Goal: Information Seeking & Learning: Learn about a topic

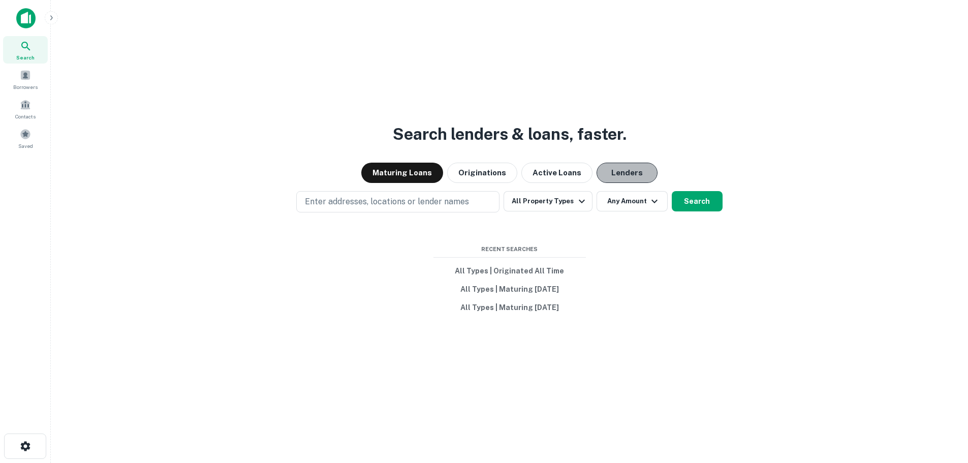
click at [614, 168] on button "Lenders" at bounding box center [626, 173] width 61 height 20
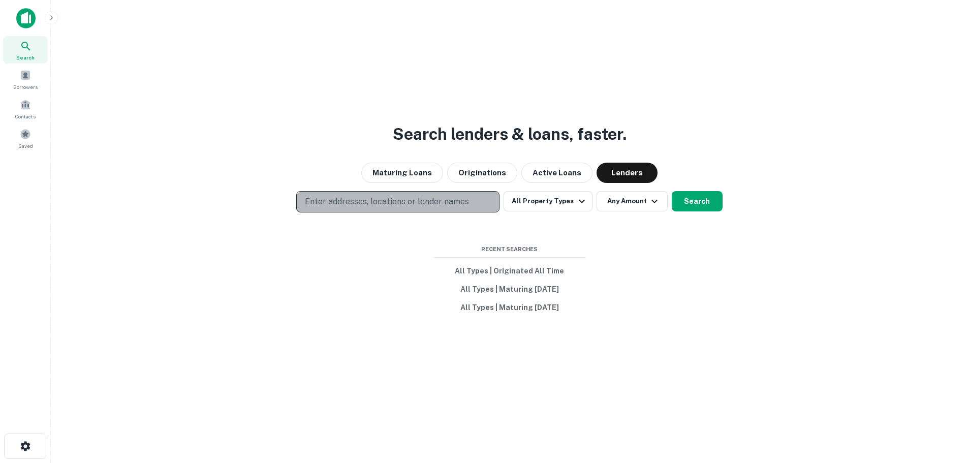
click at [367, 206] on p "Enter addresses, locations or lender names" at bounding box center [387, 202] width 164 height 12
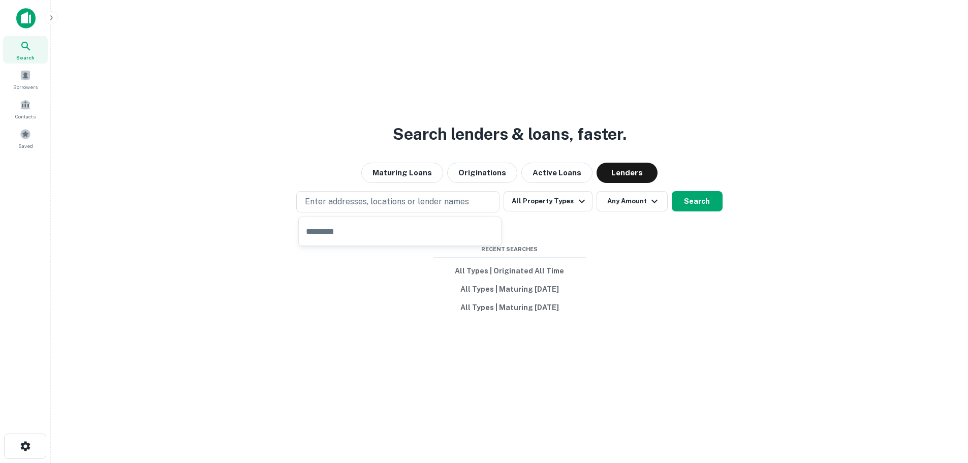
click at [199, 198] on div "Enter addresses, locations or lender names All Property Types Any Amount Search" at bounding box center [509, 201] width 901 height 21
click at [336, 200] on p "Enter addresses, locations or lender names" at bounding box center [387, 202] width 164 height 12
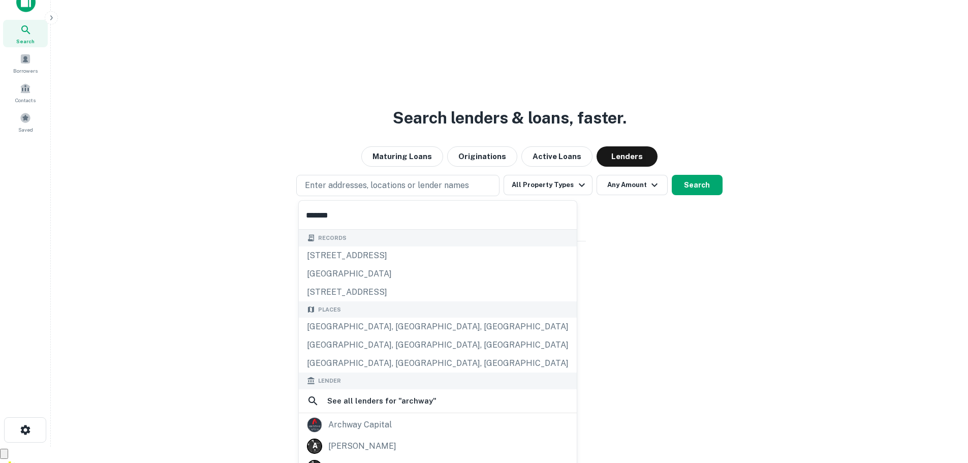
scroll to position [38, 0]
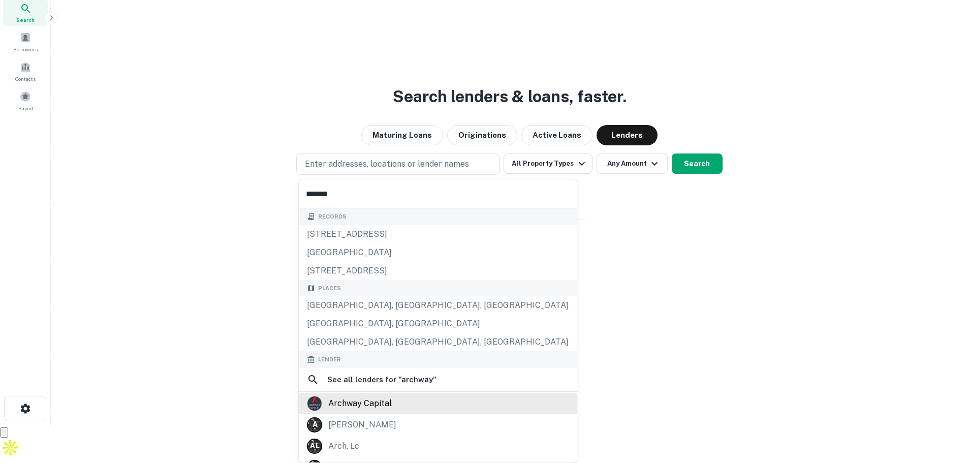
type input "*******"
click at [372, 396] on div "archway capital" at bounding box center [359, 403] width 63 height 15
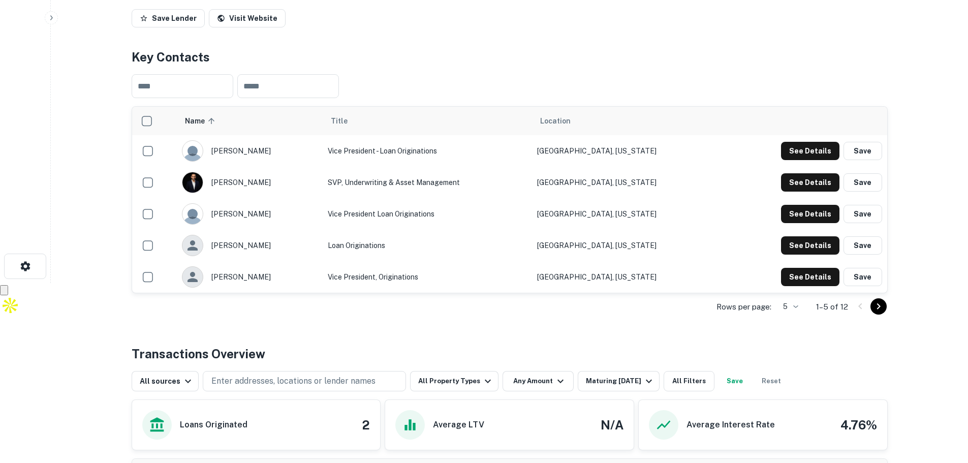
scroll to position [356, 0]
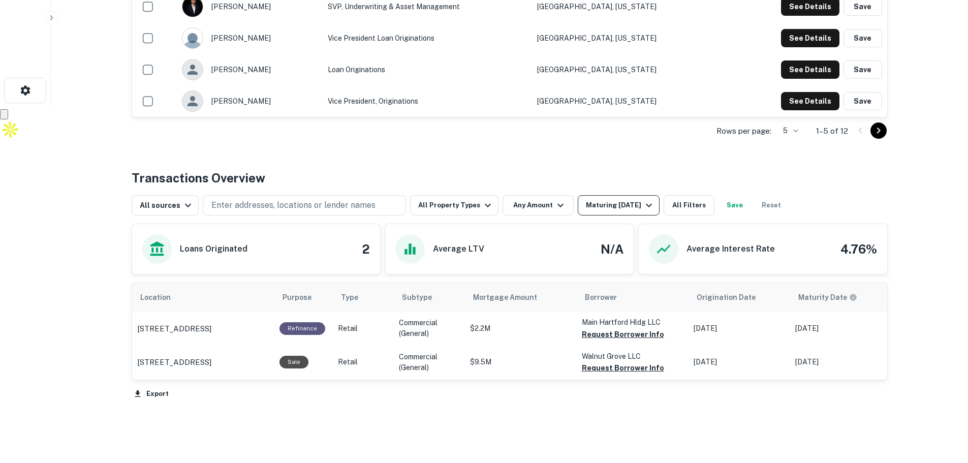
click at [643, 202] on icon "button" at bounding box center [649, 205] width 12 height 12
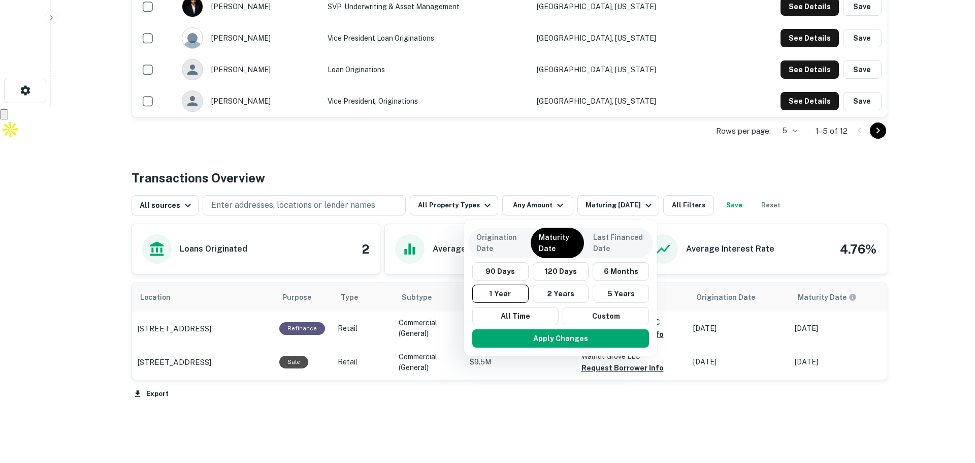
click at [765, 203] on div at bounding box center [487, 231] width 975 height 463
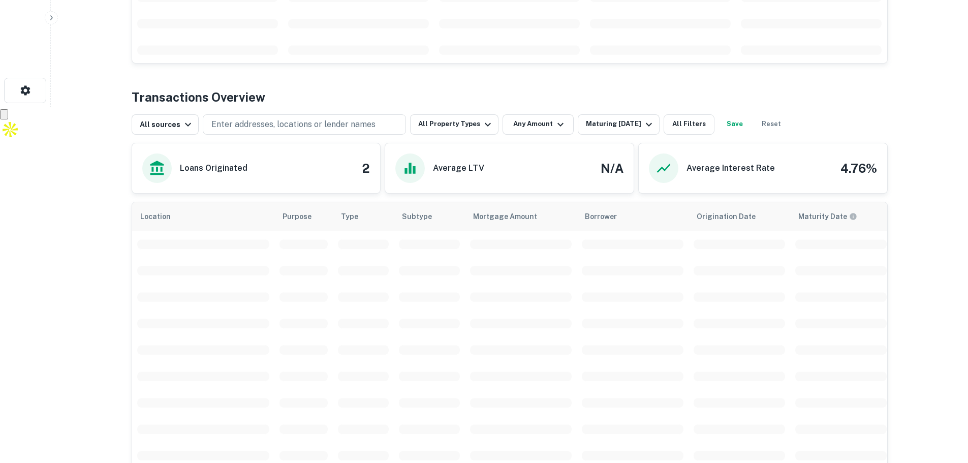
scroll to position [311, 0]
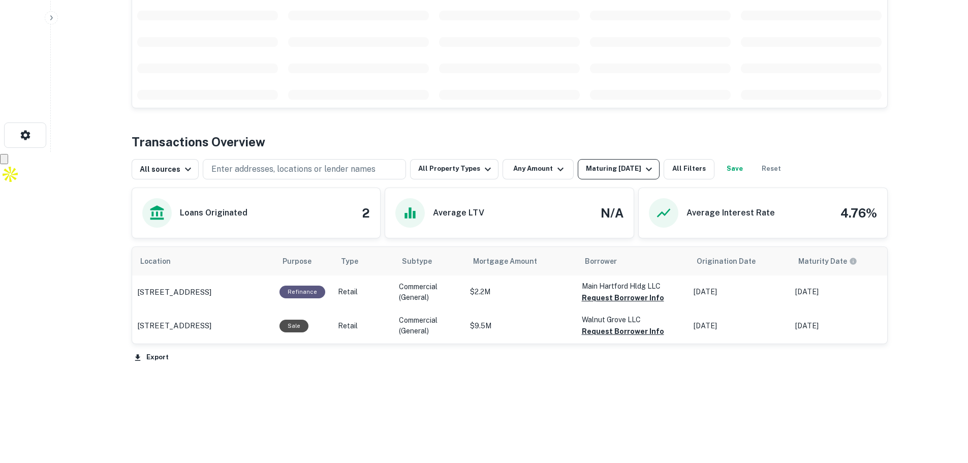
click at [619, 166] on div "Maturing In 1 Year" at bounding box center [620, 169] width 69 height 12
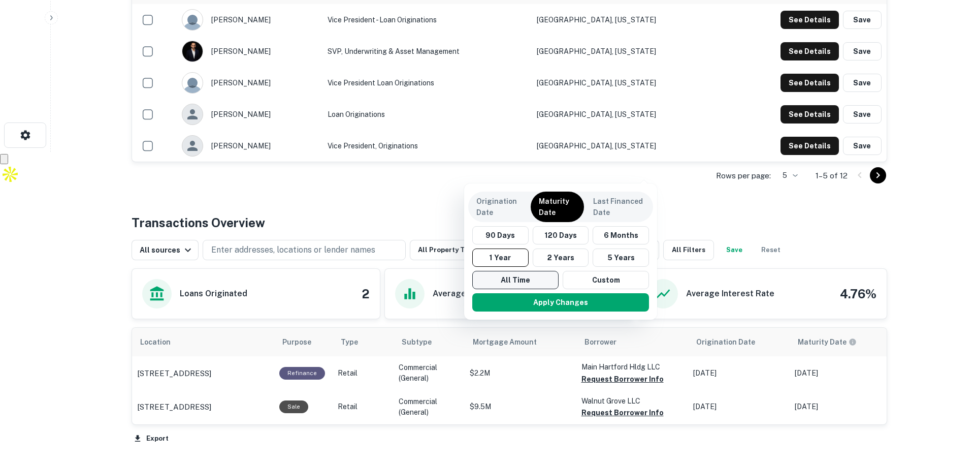
click at [515, 280] on button "All Time" at bounding box center [515, 280] width 86 height 18
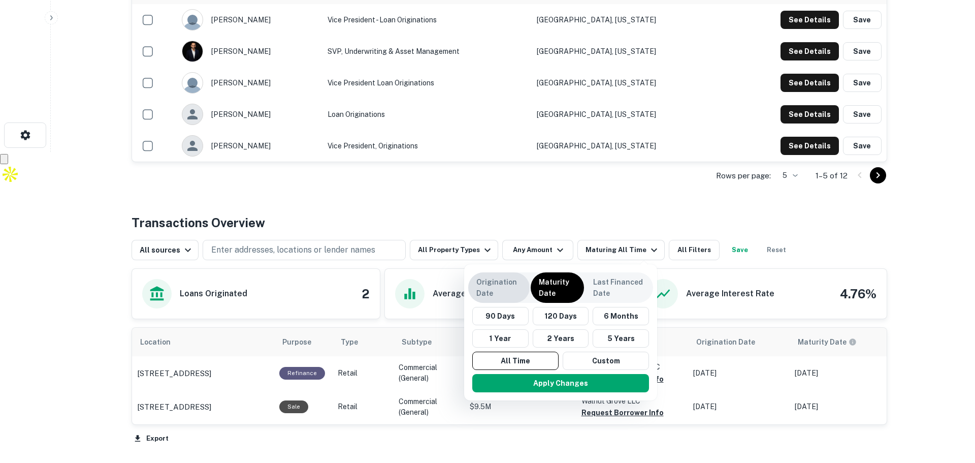
click at [491, 286] on p "Origination Date" at bounding box center [498, 287] width 45 height 22
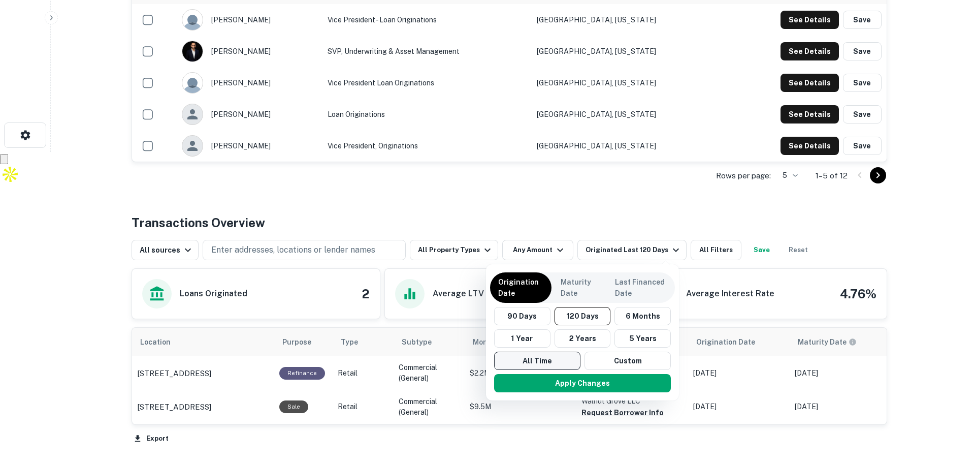
click at [558, 361] on button "All Time" at bounding box center [537, 361] width 86 height 18
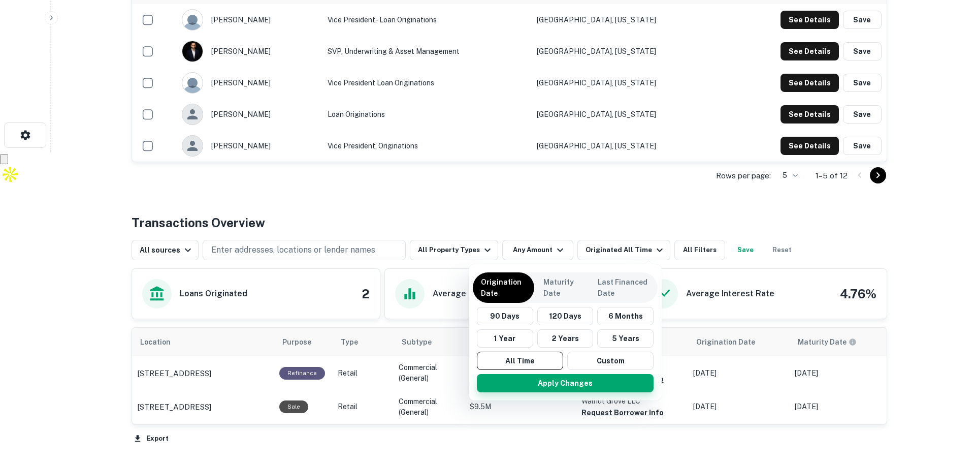
click at [559, 381] on button "Apply Changes" at bounding box center [565, 383] width 177 height 18
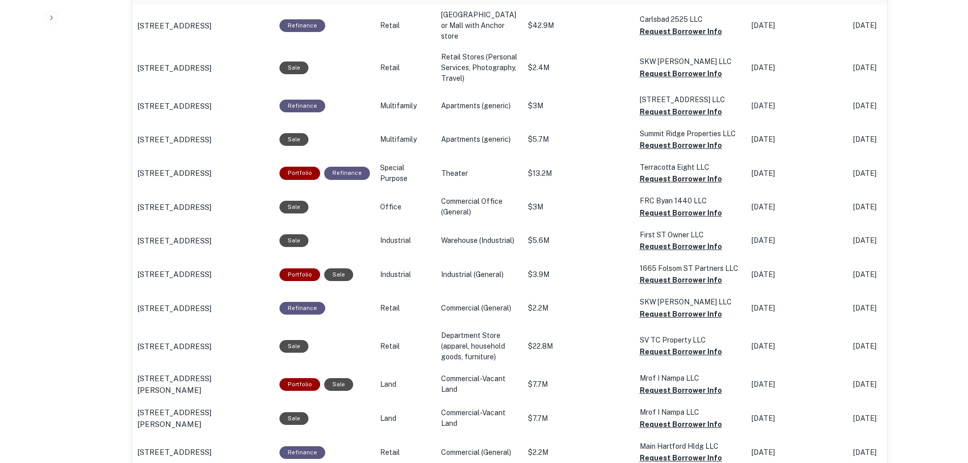
scroll to position [666, 0]
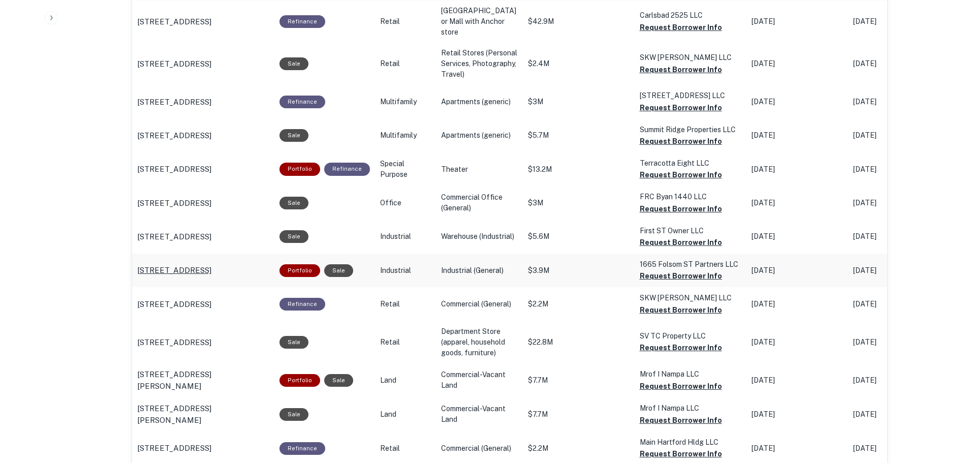
click at [183, 276] on p "39 Isis St San Francisco, CA 94103" at bounding box center [174, 270] width 74 height 12
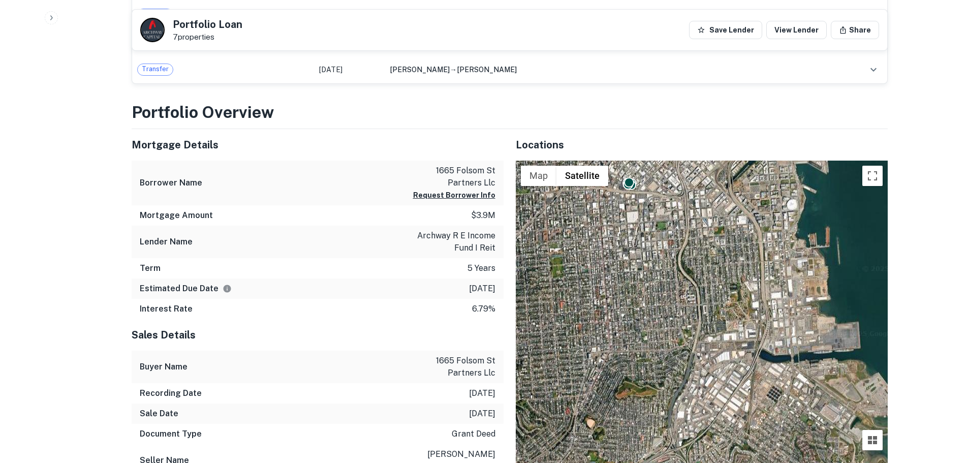
scroll to position [559, 0]
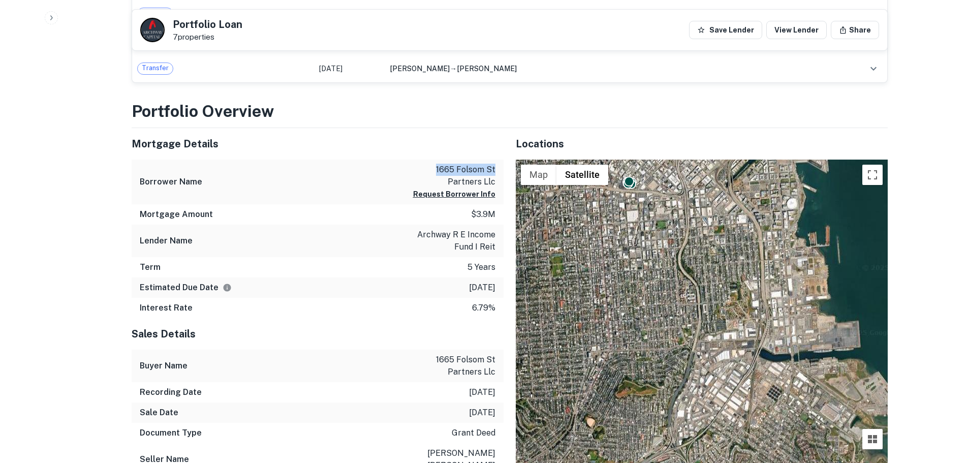
drag, startPoint x: 433, startPoint y: 164, endPoint x: 498, endPoint y: 168, distance: 65.1
click at [498, 168] on div "Borrower Name 1665 folsom st partners llc Request Borrower Info" at bounding box center [318, 181] width 372 height 45
copy p "1665 folsom st"
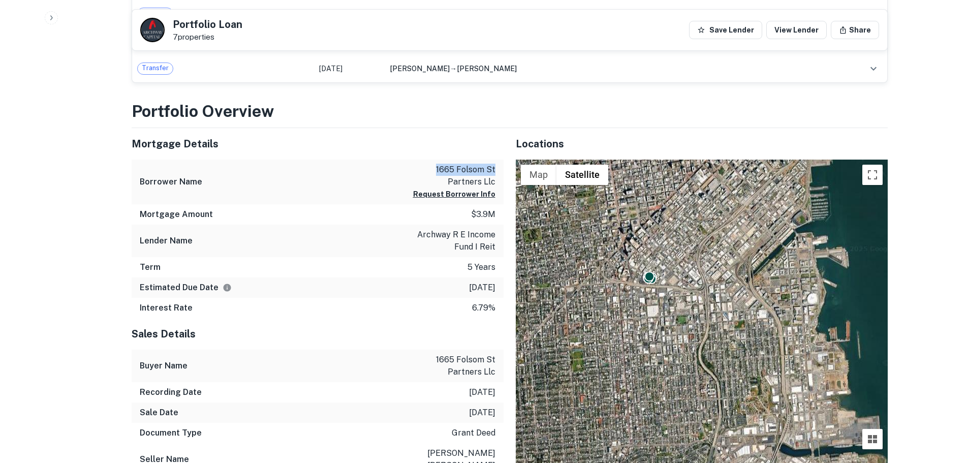
drag, startPoint x: 667, startPoint y: 257, endPoint x: 689, endPoint y: 354, distance: 98.8
click at [689, 354] on div "To activate drag with keyboard, press Alt + Enter. Once in keyboard drag state,…" at bounding box center [702, 346] width 372 height 375
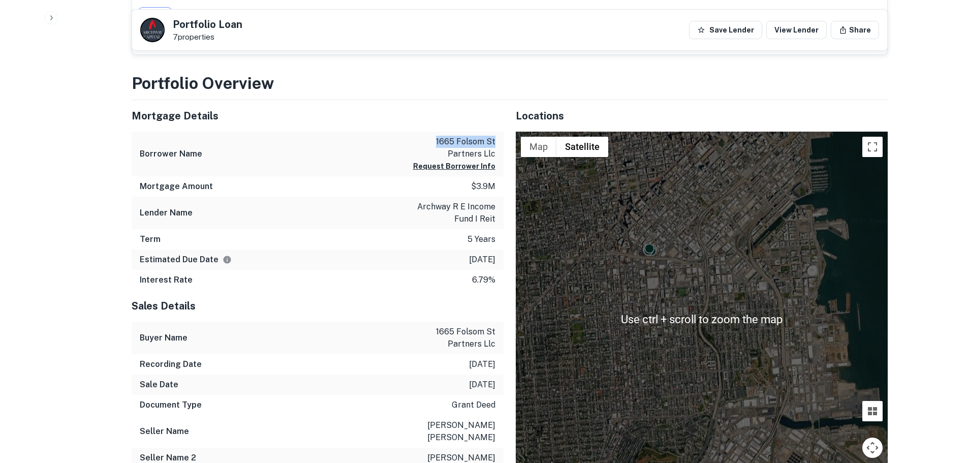
scroll to position [610, 0]
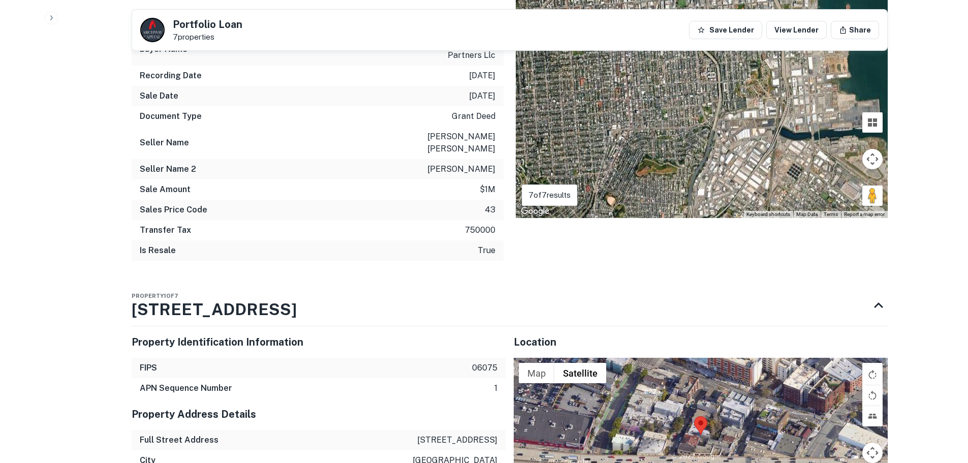
scroll to position [1067, 0]
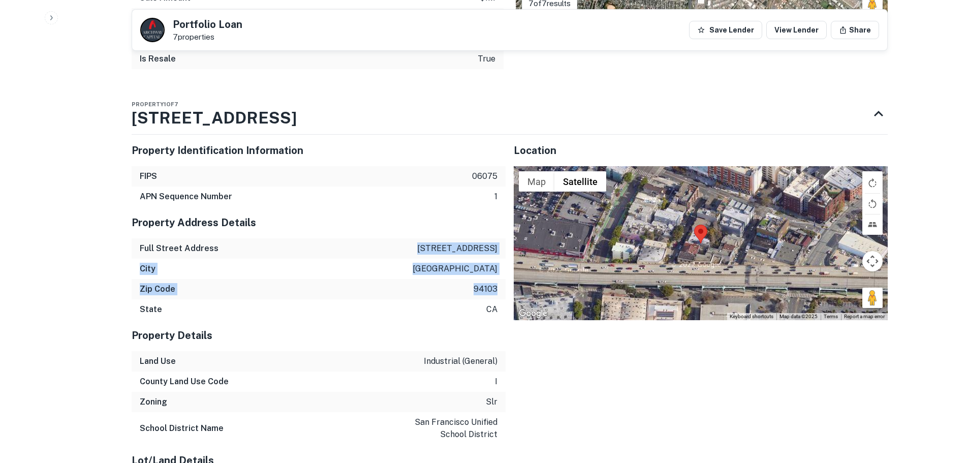
drag, startPoint x: 456, startPoint y: 235, endPoint x: 497, endPoint y: 275, distance: 57.1
click at [497, 275] on div "Property Address Details Full Street Address 39 isis st City san francisco Zip …" at bounding box center [319, 263] width 374 height 113
copy div "39 isis st City san francisco Zip Code 94103"
click at [297, 299] on div "State ca" at bounding box center [319, 309] width 374 height 20
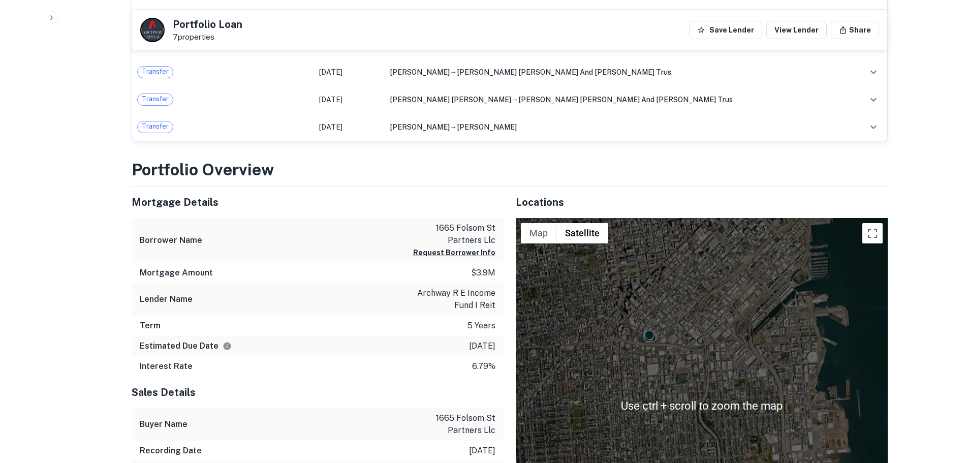
scroll to position [354, 0]
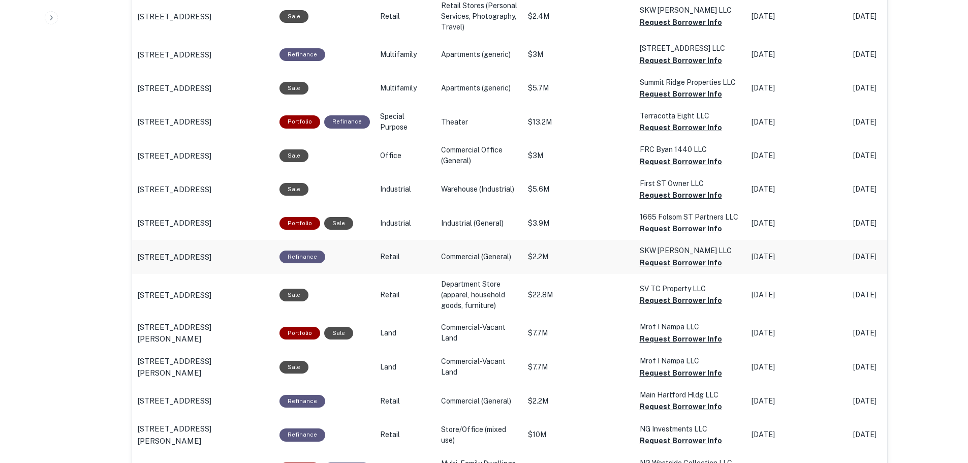
scroll to position [717, 0]
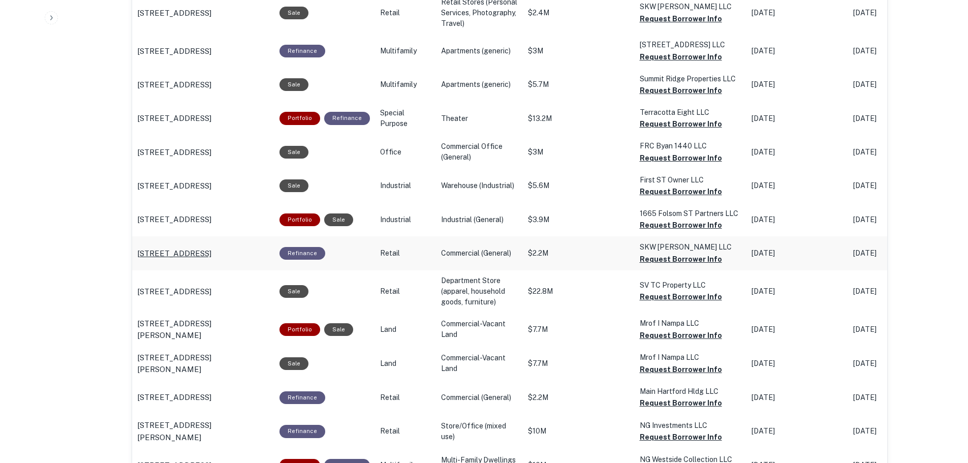
click at [211, 260] on p "[STREET_ADDRESS]" at bounding box center [174, 253] width 74 height 12
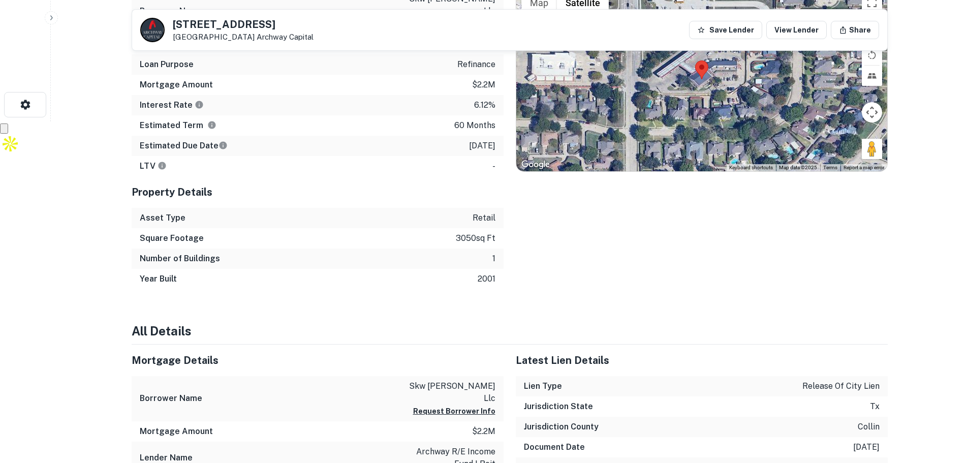
scroll to position [356, 0]
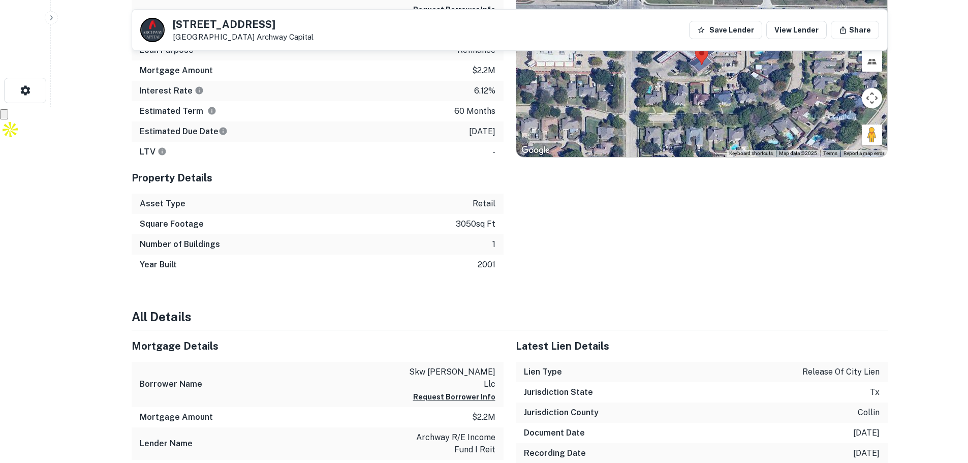
click at [747, 237] on div "Location ← Move left → Move right ↑ Move up ↓ Move down + Zoom in - Zoom out Ho…" at bounding box center [695, 109] width 384 height 332
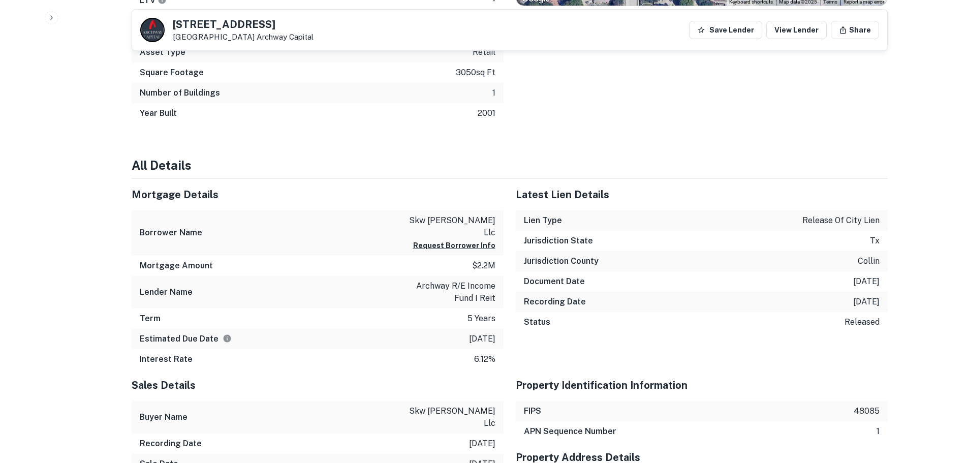
scroll to position [544, 0]
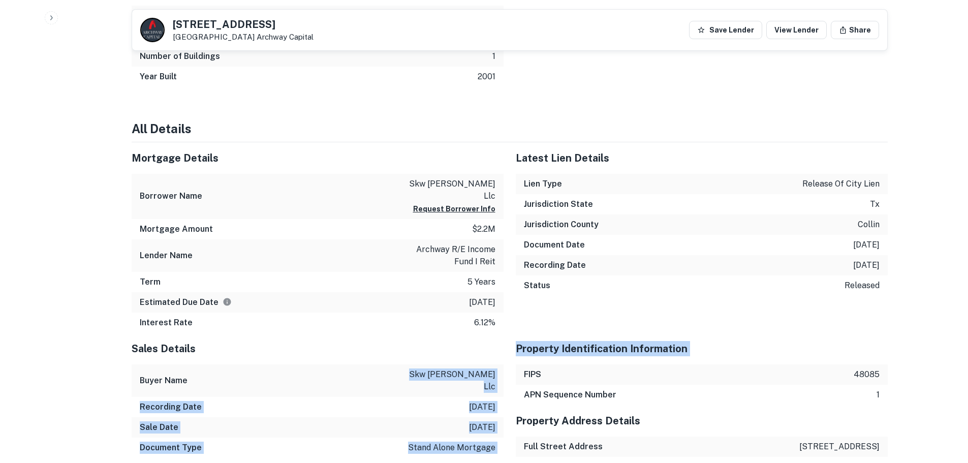
drag, startPoint x: 426, startPoint y: 347, endPoint x: 509, endPoint y: 344, distance: 82.8
click at [476, 368] on p "skw allen llc" at bounding box center [449, 380] width 91 height 24
drag, startPoint x: 449, startPoint y: 349, endPoint x: 494, endPoint y: 345, distance: 44.8
click at [501, 364] on div "Buyer Name skw allen llc" at bounding box center [318, 380] width 372 height 33
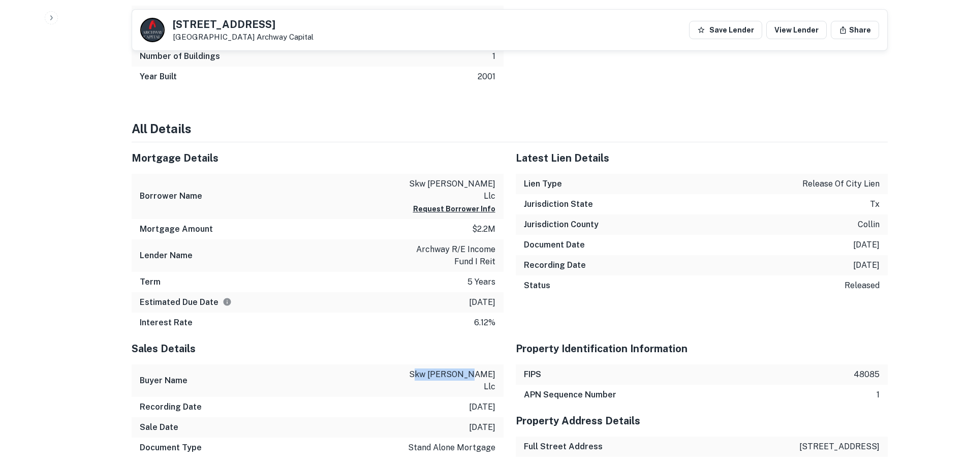
click at [476, 368] on p "skw allen llc" at bounding box center [449, 380] width 91 height 24
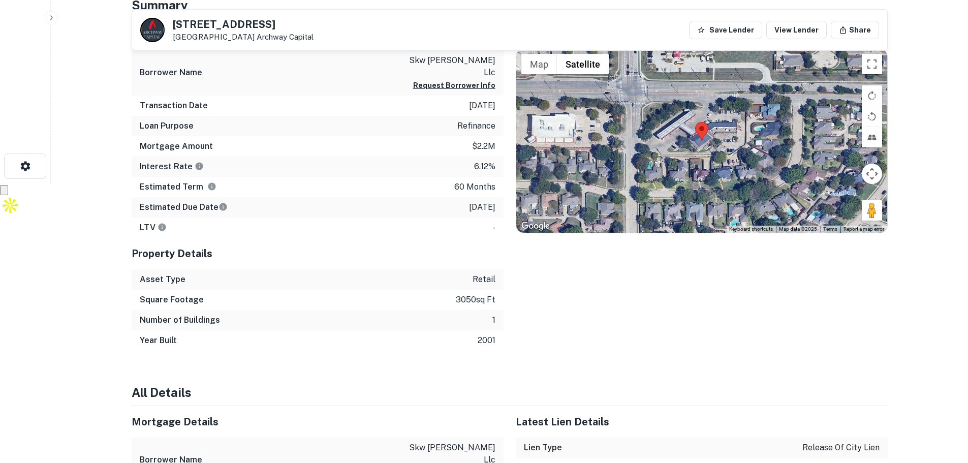
scroll to position [137, 0]
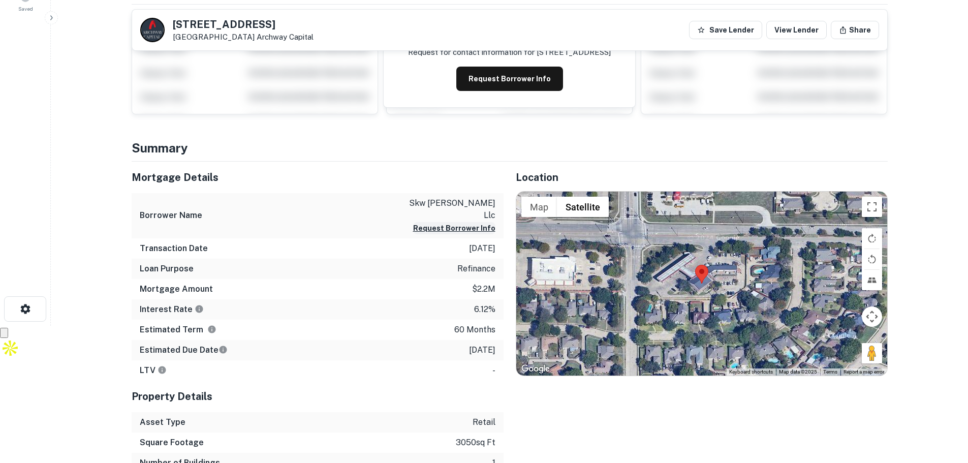
click at [461, 222] on button "Request Borrower Info" at bounding box center [454, 228] width 82 height 12
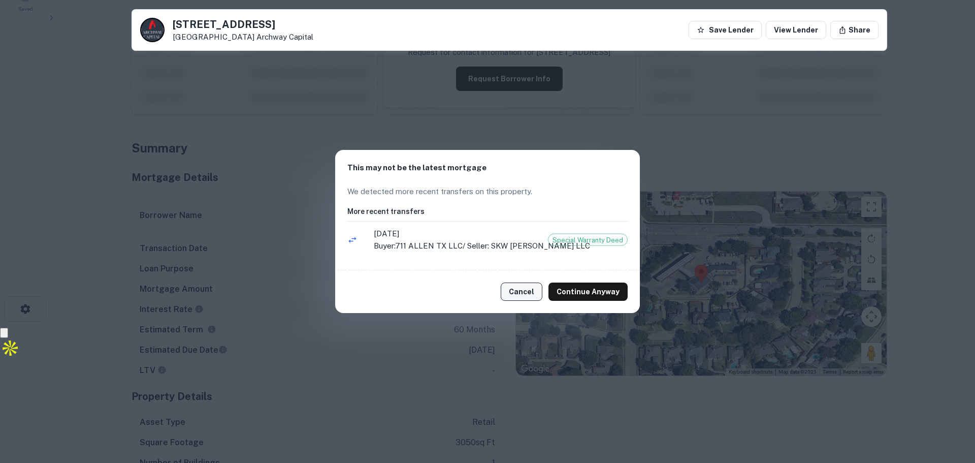
click at [518, 295] on button "Cancel" at bounding box center [522, 291] width 42 height 18
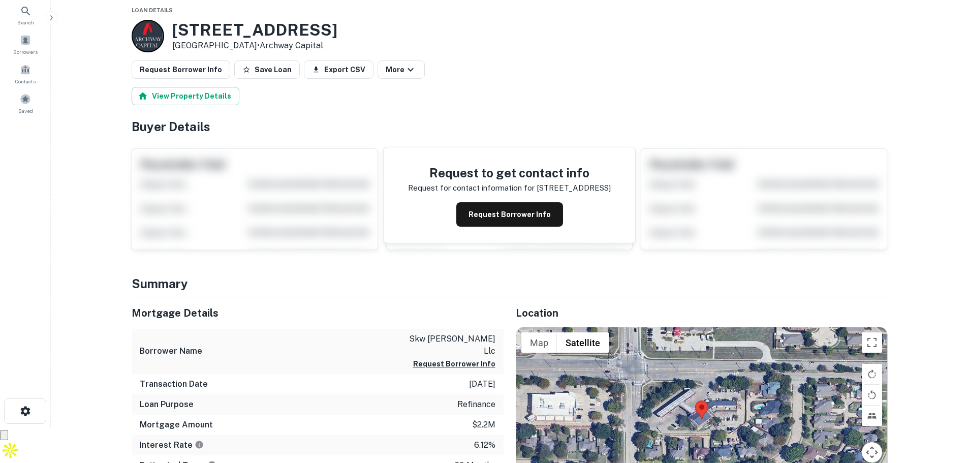
scroll to position [0, 0]
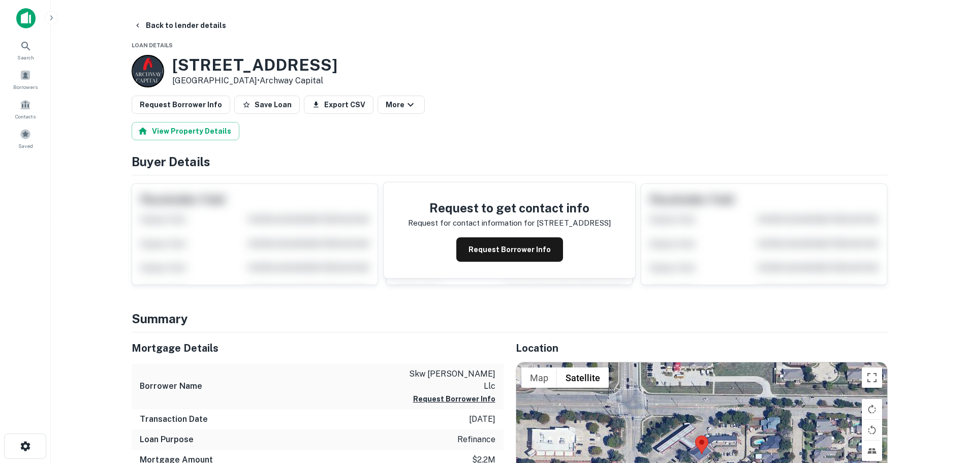
click at [361, 344] on h5 "Mortgage Details" at bounding box center [318, 347] width 372 height 15
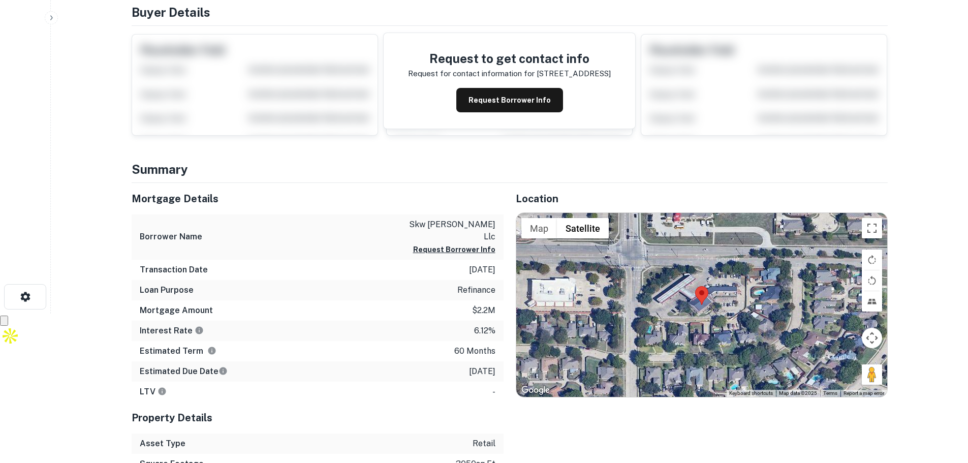
scroll to position [152, 0]
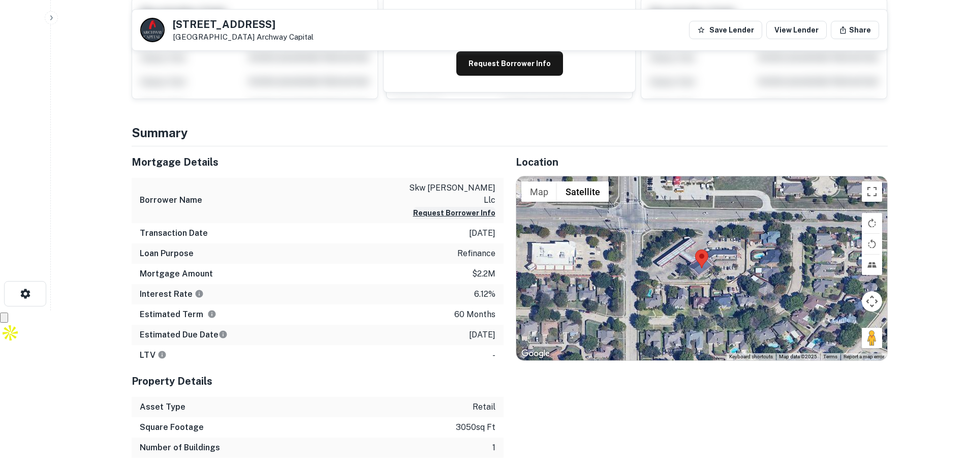
click at [467, 207] on button "Request Borrower Info" at bounding box center [454, 213] width 82 height 12
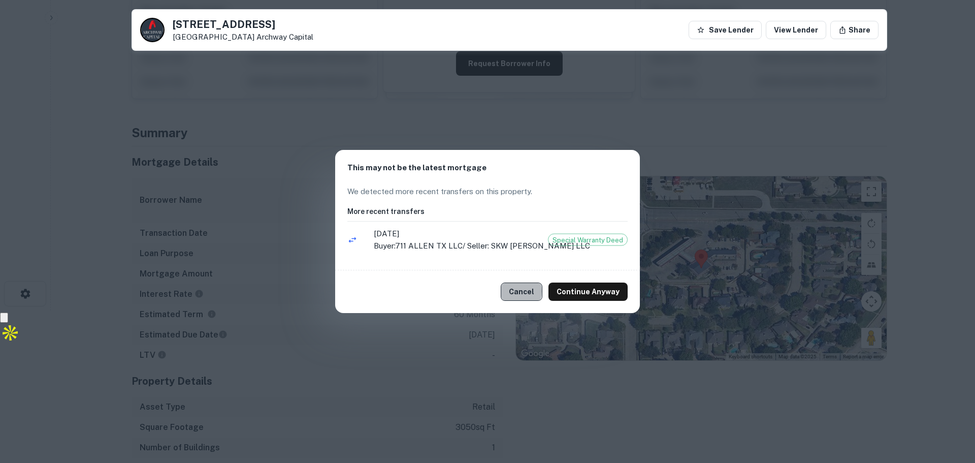
click at [516, 291] on button "Cancel" at bounding box center [522, 291] width 42 height 18
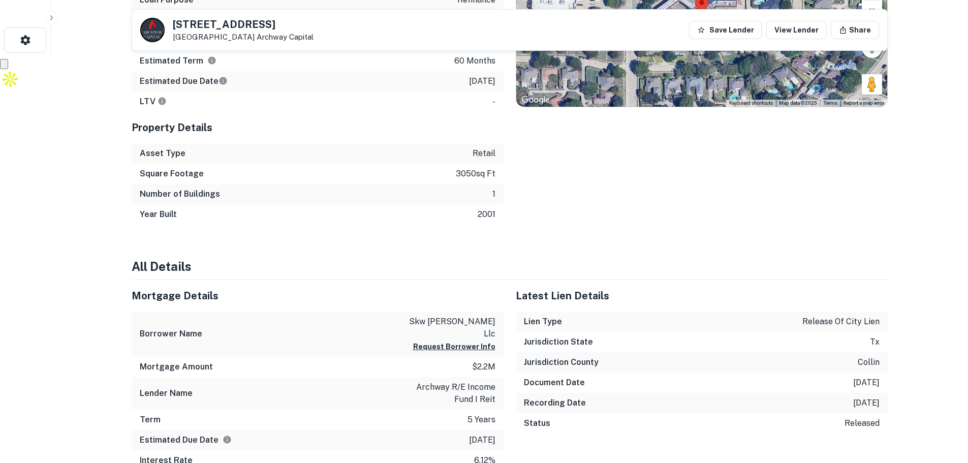
scroll to position [406, 0]
click at [464, 340] on button "Request Borrower Info" at bounding box center [454, 346] width 82 height 12
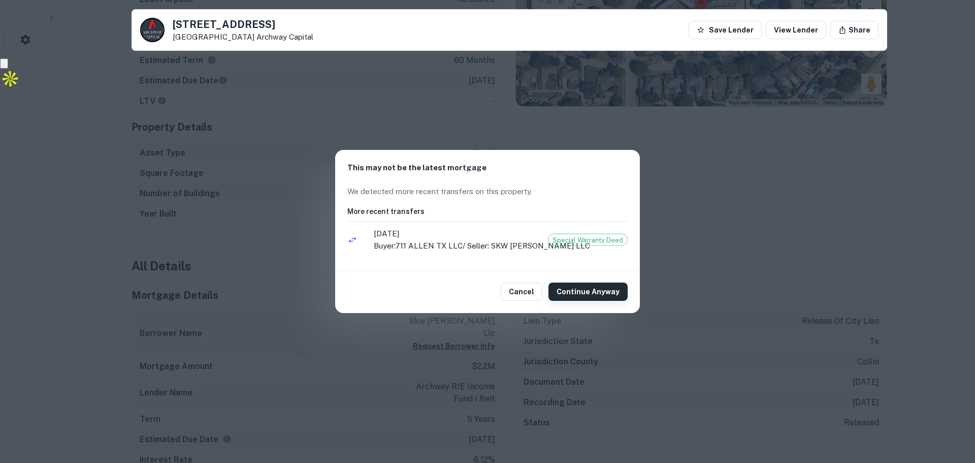
click at [570, 298] on button "Continue Anyway" at bounding box center [588, 291] width 79 height 18
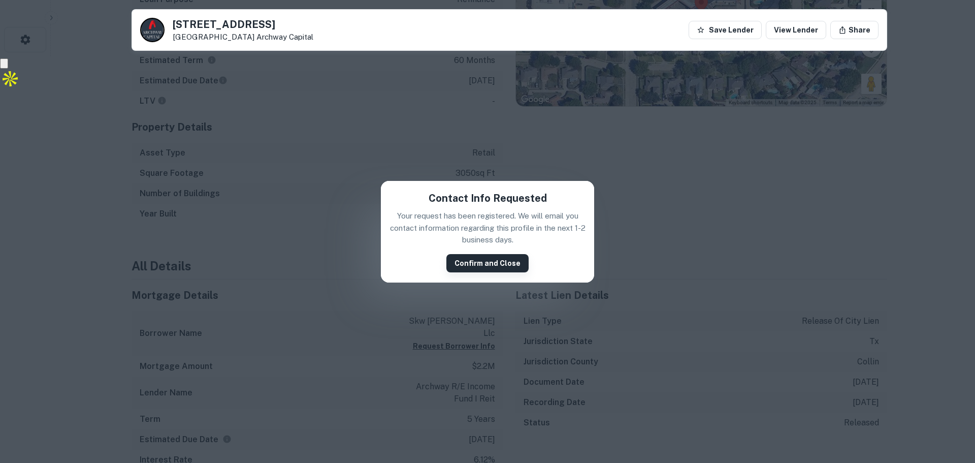
click at [498, 265] on button "Confirm and Close" at bounding box center [487, 263] width 82 height 18
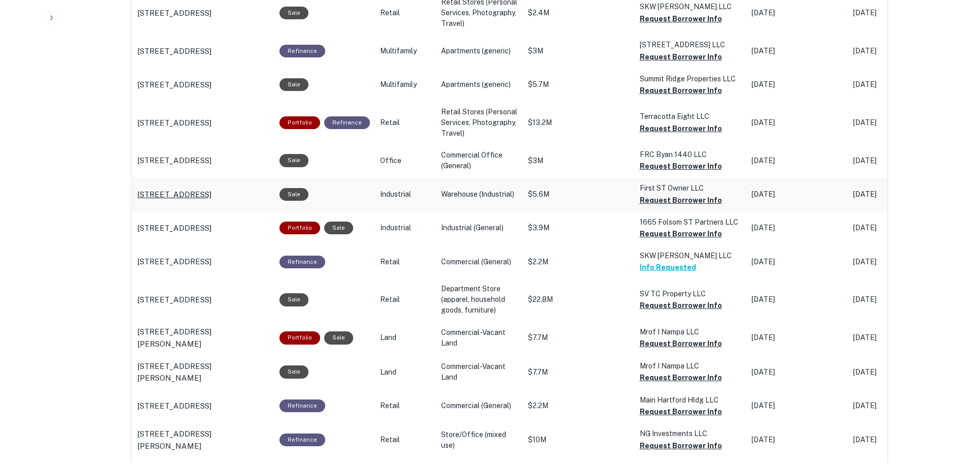
click at [211, 201] on p "[STREET_ADDRESS]" at bounding box center [174, 194] width 74 height 12
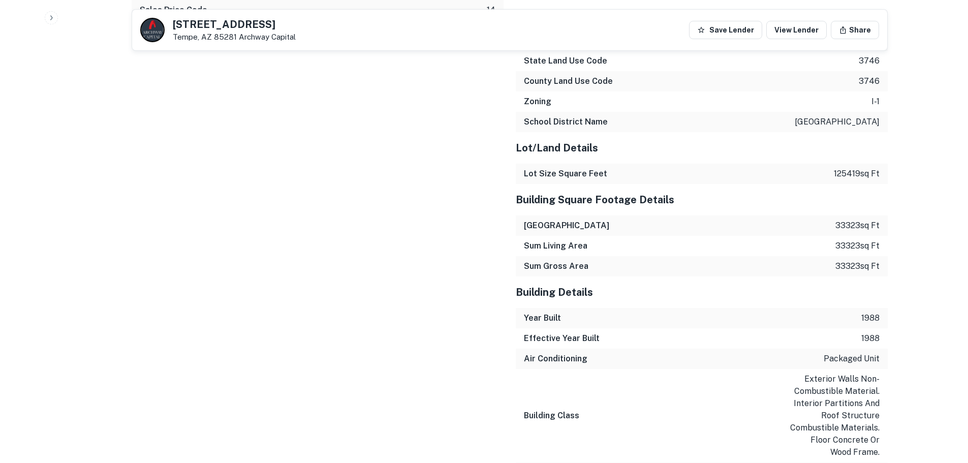
scroll to position [864, 0]
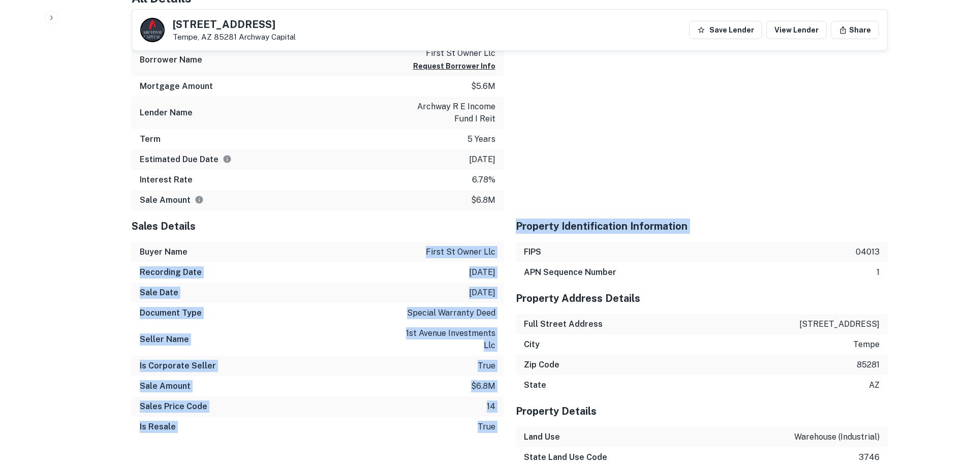
drag, startPoint x: 413, startPoint y: 253, endPoint x: 503, endPoint y: 256, distance: 90.0
click at [461, 253] on p "first st owner llc" at bounding box center [461, 252] width 70 height 12
click at [401, 251] on div "Buyer Name first st owner llc" at bounding box center [318, 252] width 372 height 20
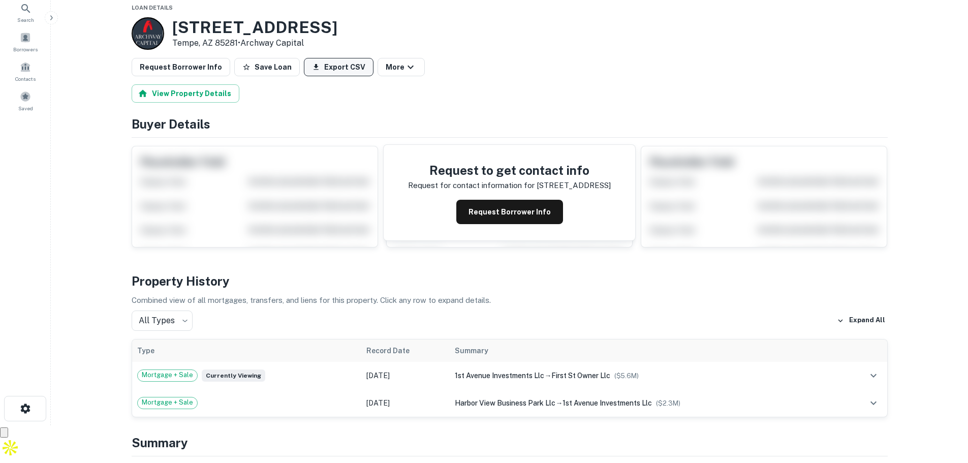
scroll to position [0, 0]
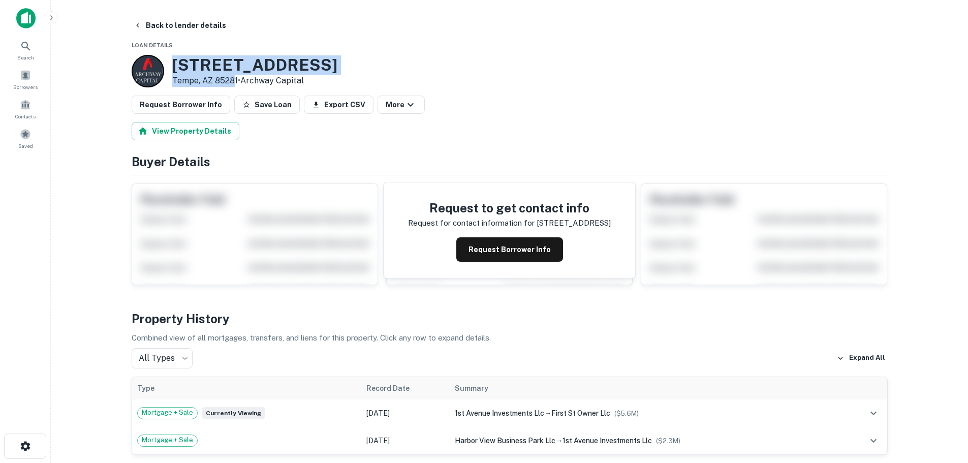
drag, startPoint x: 166, startPoint y: 60, endPoint x: 236, endPoint y: 80, distance: 72.2
click at [236, 80] on div "2211 W 1ST ST Tempe, AZ 85281 • Archway Capital" at bounding box center [235, 71] width 206 height 33
click at [556, 9] on main "Back to lender details Loan Details 2211 W 1ST ST Tempe, AZ 85281 • Archway Cap…" at bounding box center [509, 231] width 917 height 463
click at [156, 20] on button "Back to lender details" at bounding box center [180, 25] width 101 height 18
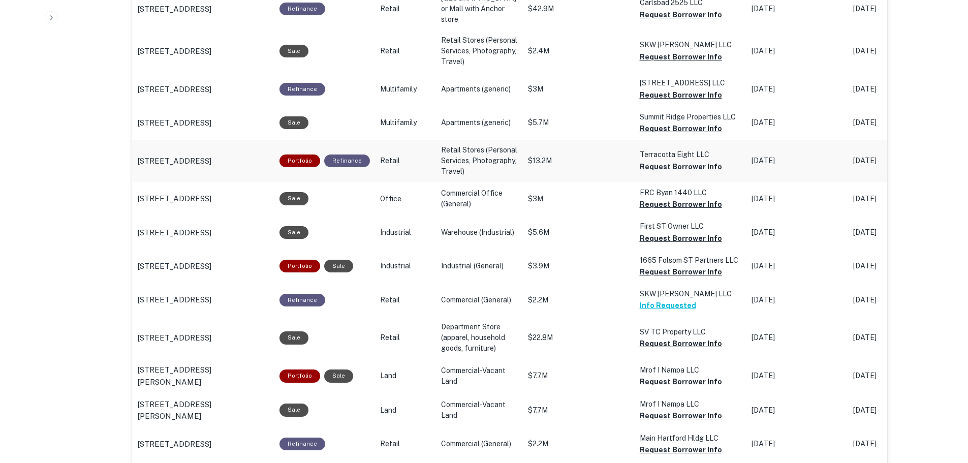
scroll to position [616, 0]
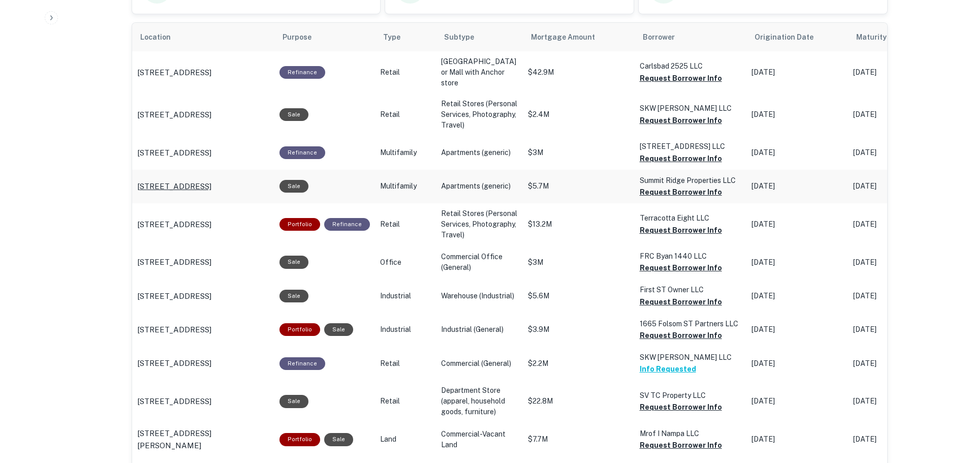
click at [195, 193] on p "1550 Bell St Amarillo, TX 79106" at bounding box center [174, 186] width 74 height 12
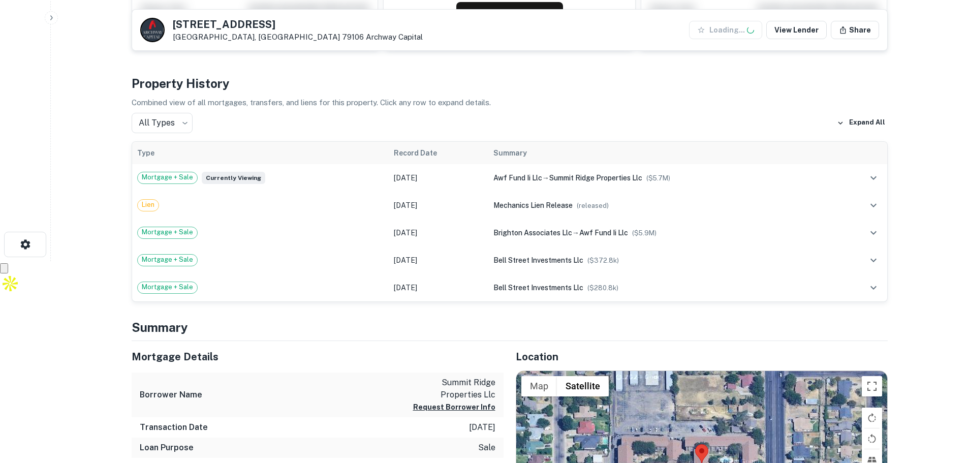
scroll to position [203, 0]
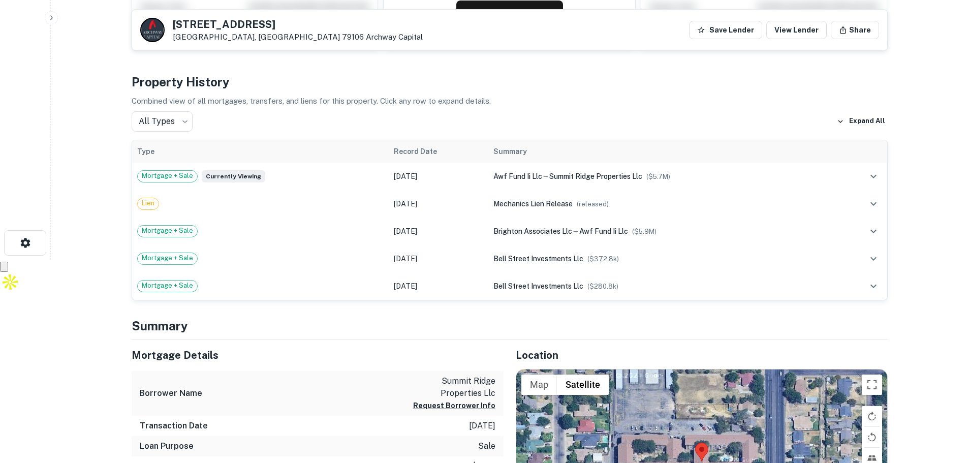
click at [79, 230] on main "Back to lender details [STREET_ADDRESS] Archway Capital Save Lender View Lender…" at bounding box center [509, 28] width 917 height 463
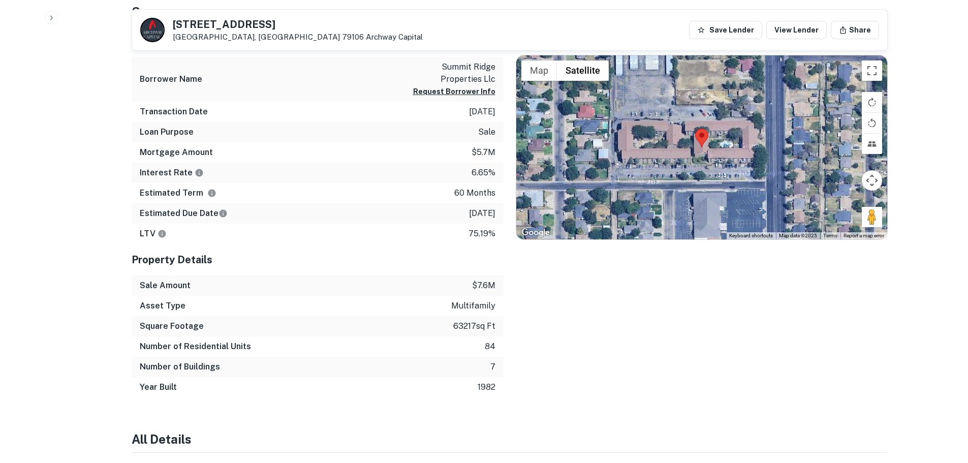
scroll to position [508, 0]
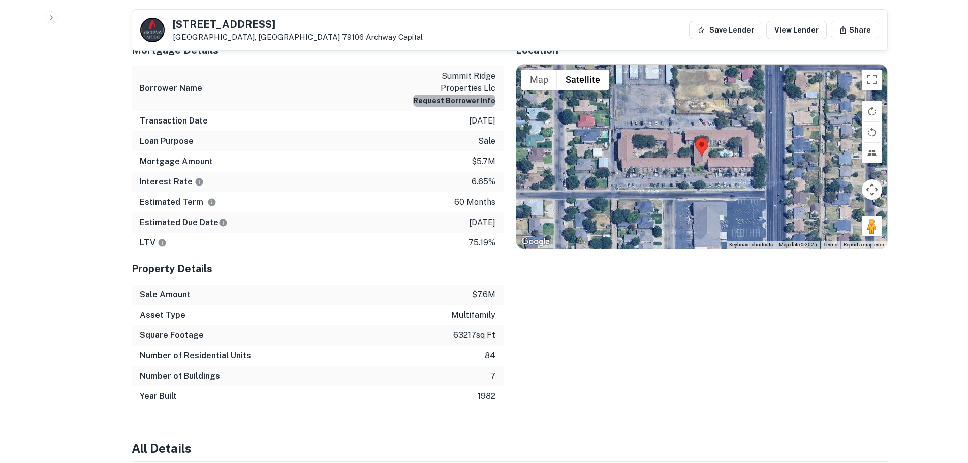
click at [465, 101] on button "Request Borrower Info" at bounding box center [454, 100] width 82 height 12
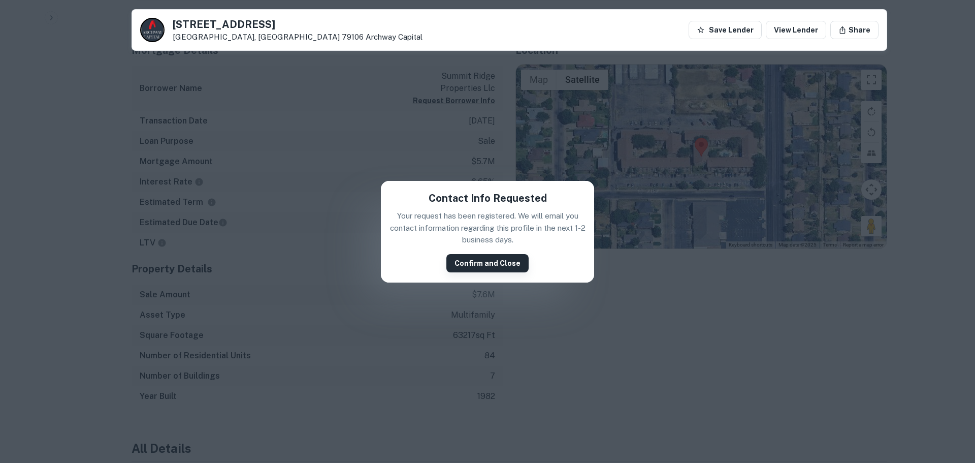
click at [482, 265] on button "Confirm and Close" at bounding box center [487, 263] width 82 height 18
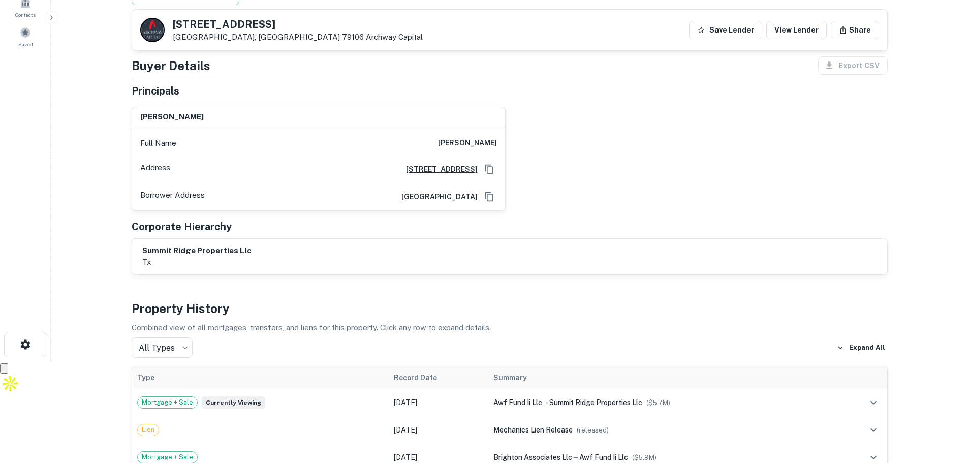
scroll to position [0, 0]
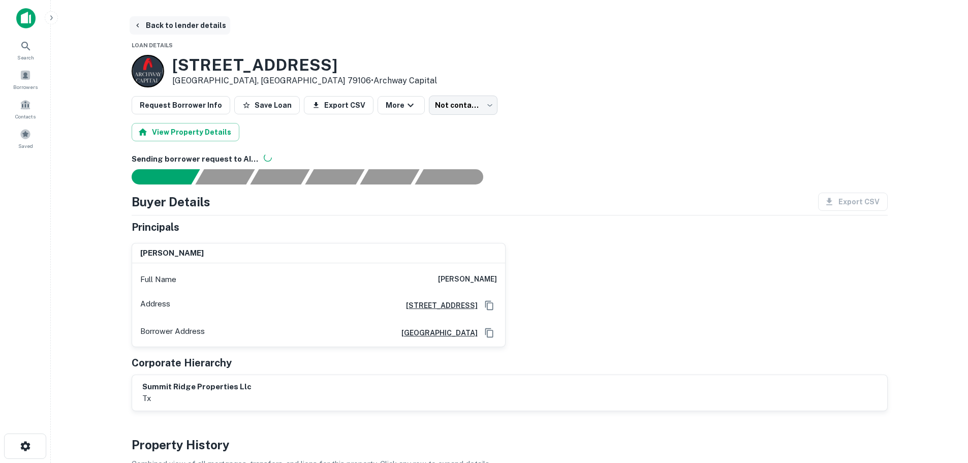
click at [154, 22] on button "Back to lender details" at bounding box center [180, 25] width 101 height 18
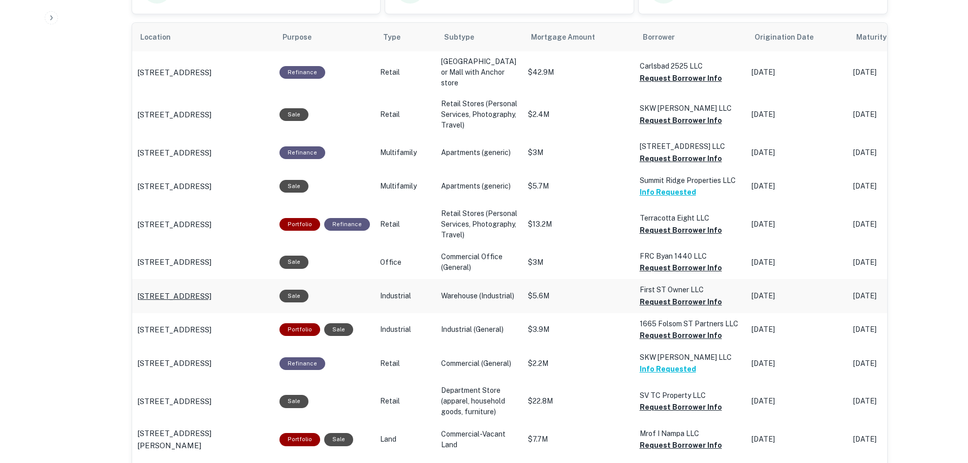
click at [204, 302] on p "[STREET_ADDRESS]" at bounding box center [174, 296] width 74 height 12
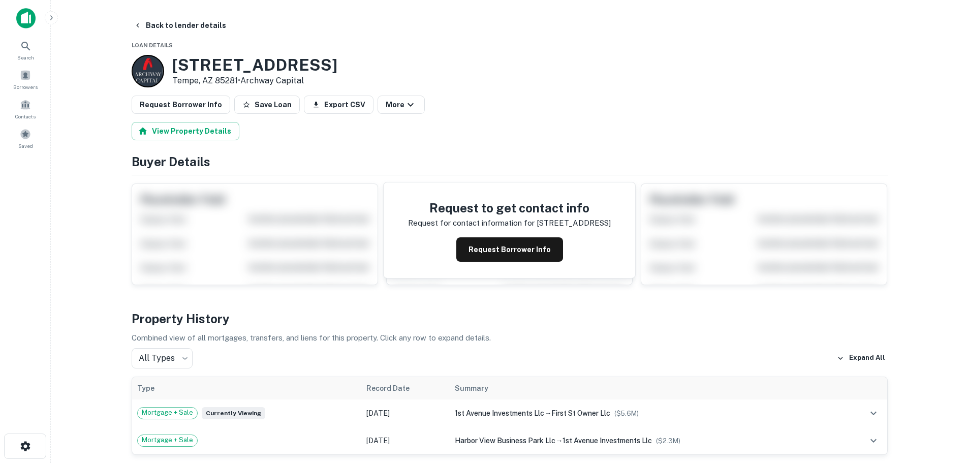
scroll to position [203, 0]
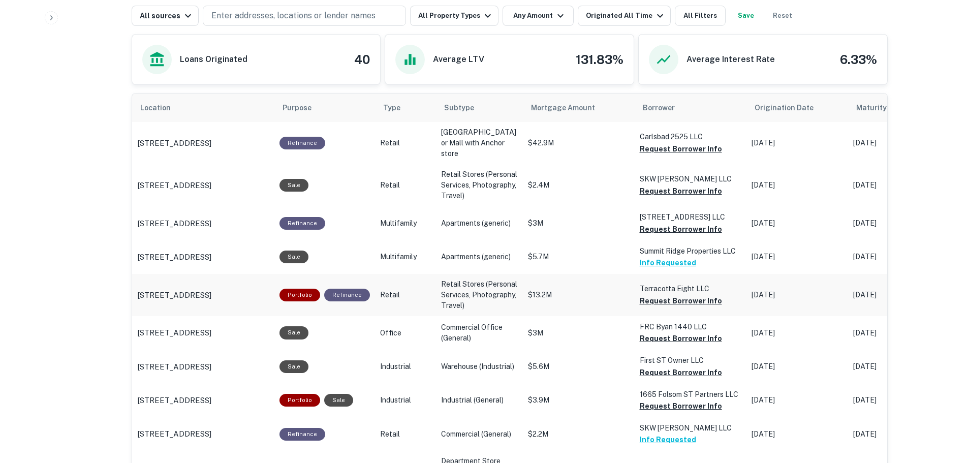
scroll to position [544, 0]
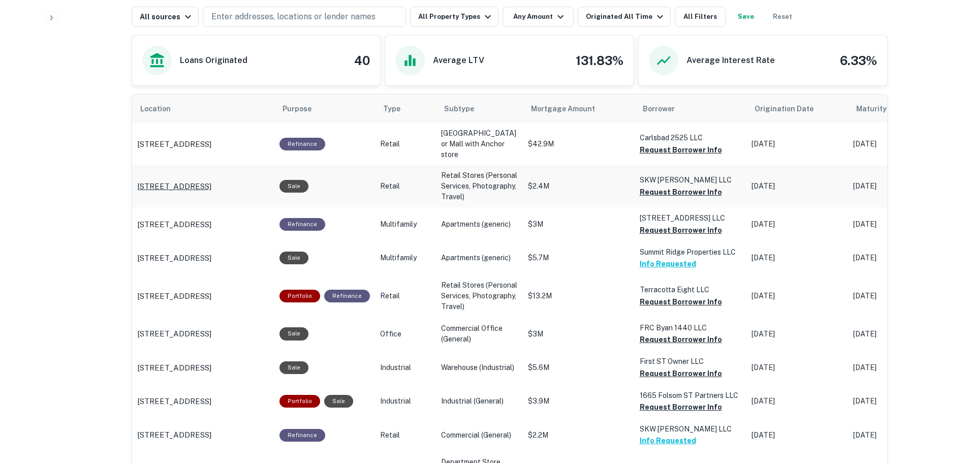
click at [185, 193] on p "10017 State Road 52 Hudson, FL 34669" at bounding box center [174, 186] width 74 height 12
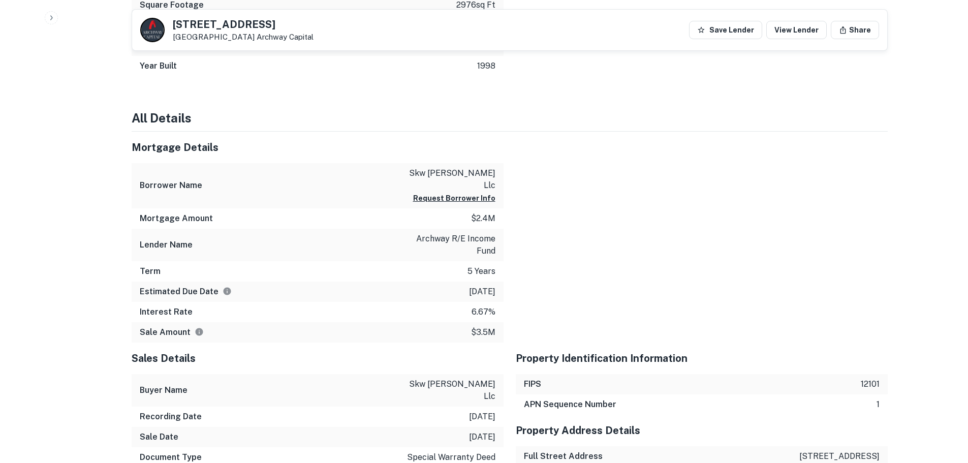
scroll to position [406, 0]
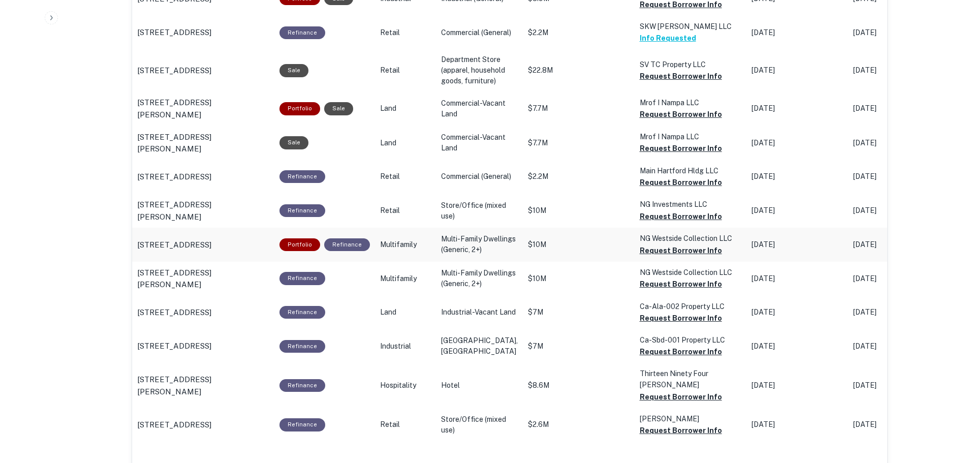
scroll to position [950, 0]
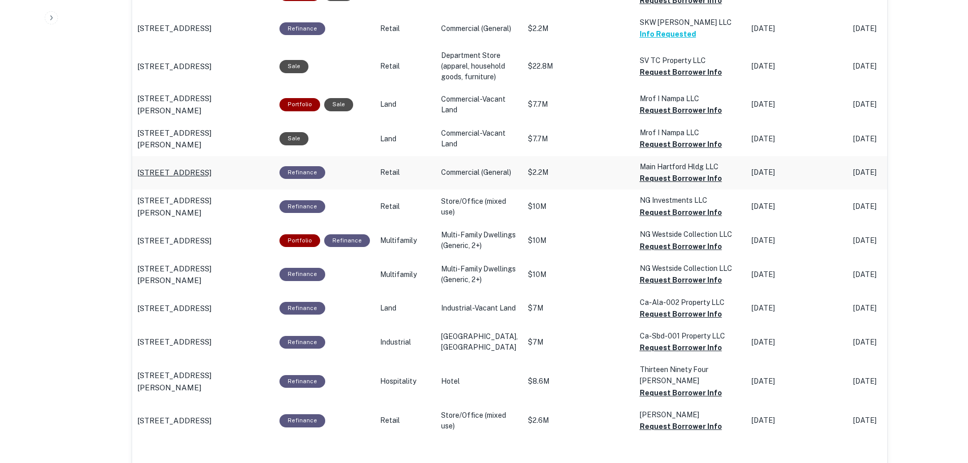
click at [211, 179] on p "[STREET_ADDRESS]" at bounding box center [174, 173] width 74 height 12
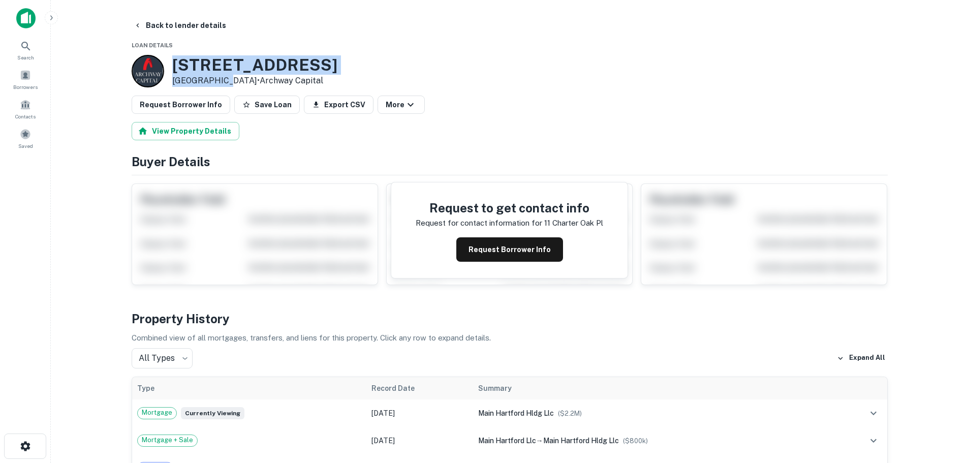
drag, startPoint x: 187, startPoint y: 60, endPoint x: 217, endPoint y: 78, distance: 34.8
click at [217, 78] on div "11 Charter Oak Pl Hartford, CT 06106 • Archway Capital" at bounding box center [254, 70] width 165 height 31
drag, startPoint x: 592, startPoint y: 75, endPoint x: 548, endPoint y: 81, distance: 44.6
click at [592, 75] on div "11 Charter Oak Pl Hartford, CT 06106 • Archway Capital" at bounding box center [510, 71] width 756 height 33
drag, startPoint x: 214, startPoint y: 65, endPoint x: 217, endPoint y: 87, distance: 22.6
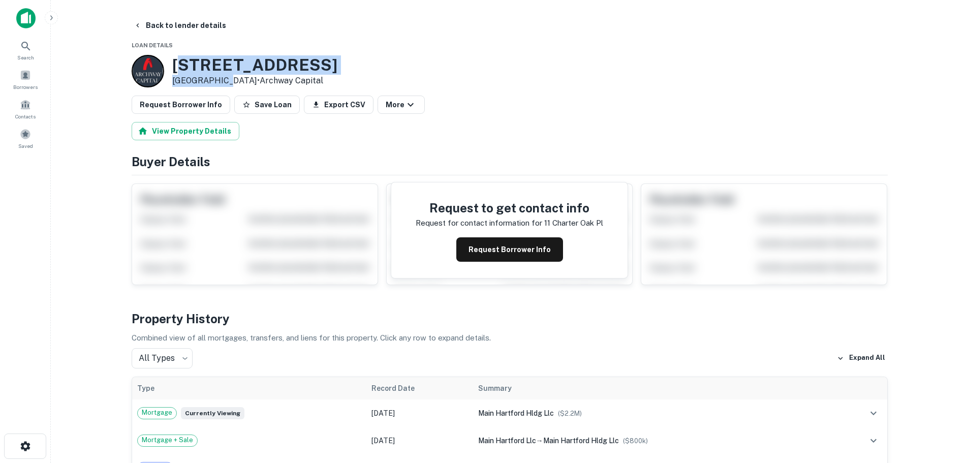
click at [217, 87] on div "11 Charter Oak Pl Hartford, CT 06106 • Archway Capital" at bounding box center [254, 70] width 165 height 31
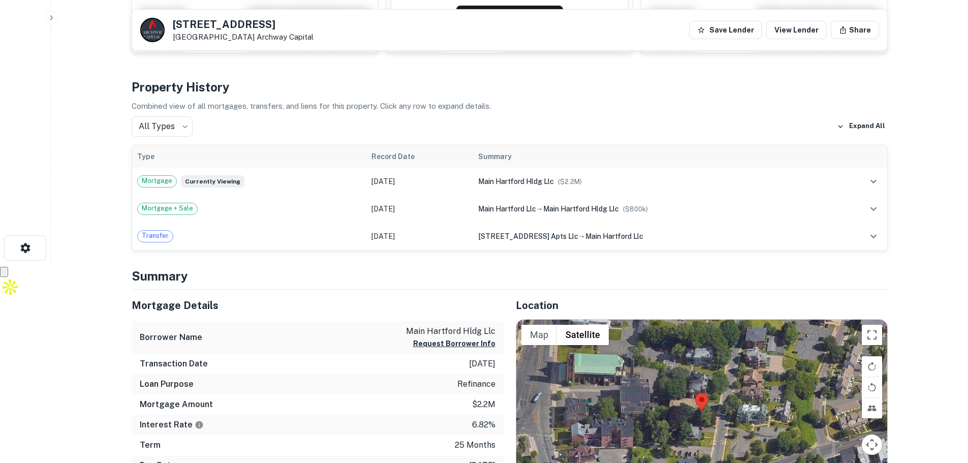
scroll to position [305, 0]
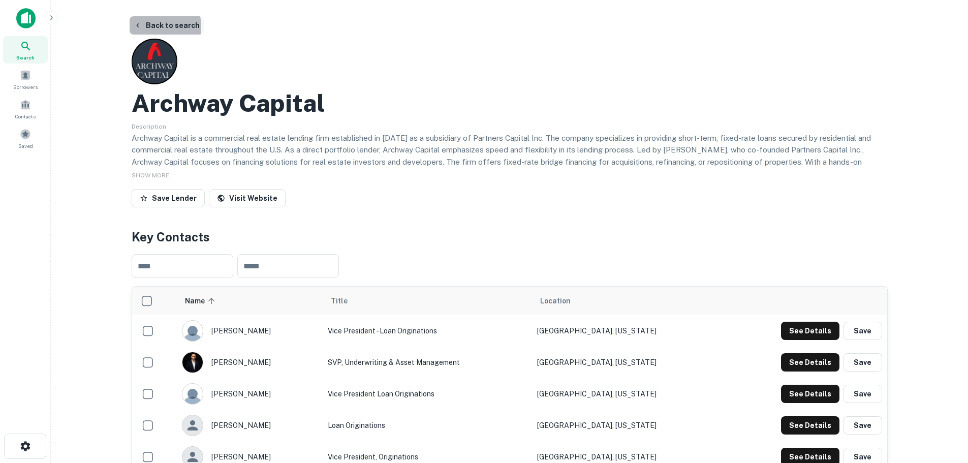
click at [152, 26] on button "Back to search" at bounding box center [167, 25] width 74 height 18
click at [26, 38] on div "Search" at bounding box center [25, 49] width 45 height 27
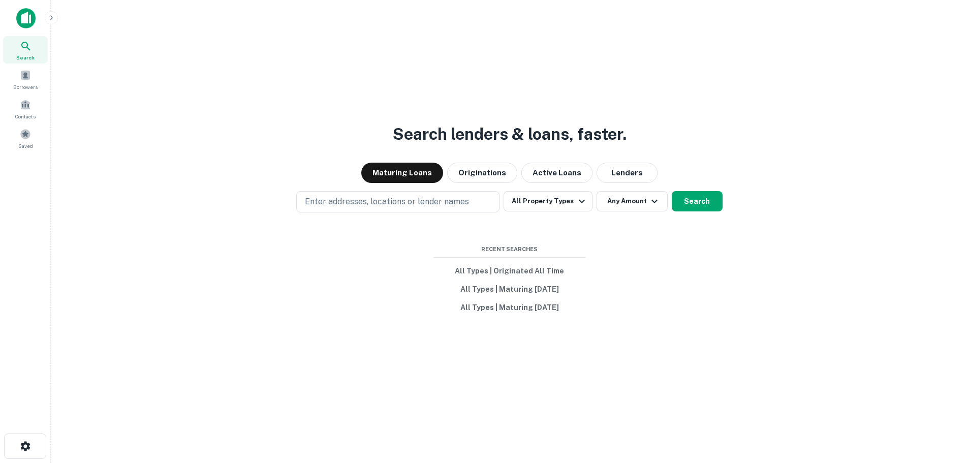
click at [379, 188] on div "Search lenders & loans, faster. Maturing Loans Originations Active Loans Lender…" at bounding box center [509, 255] width 901 height 463
click at [630, 168] on button "Lenders" at bounding box center [626, 173] width 61 height 20
click at [554, 200] on button "All Property Types" at bounding box center [547, 201] width 88 height 20
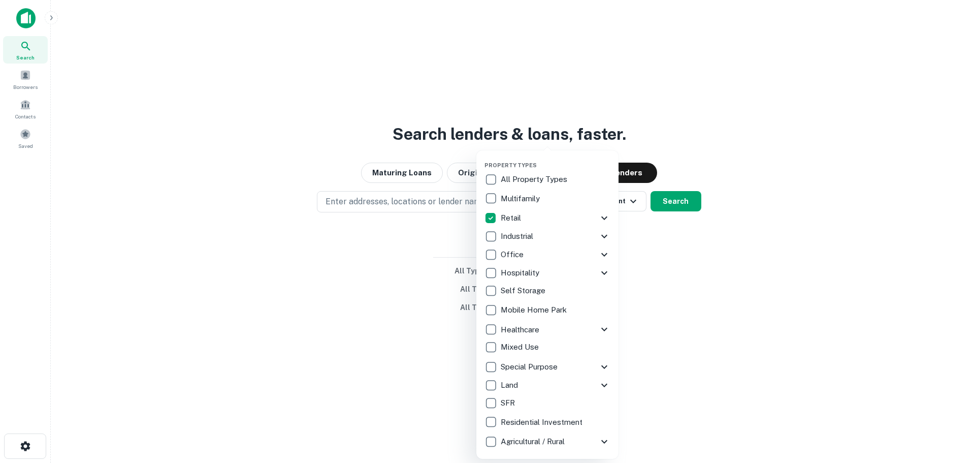
click at [653, 191] on div at bounding box center [487, 231] width 975 height 463
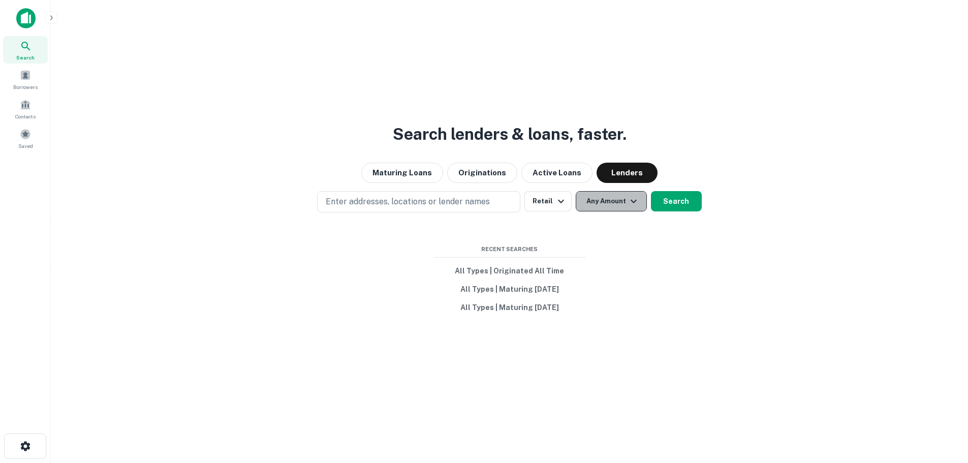
click at [611, 204] on button "Any Amount" at bounding box center [611, 201] width 71 height 20
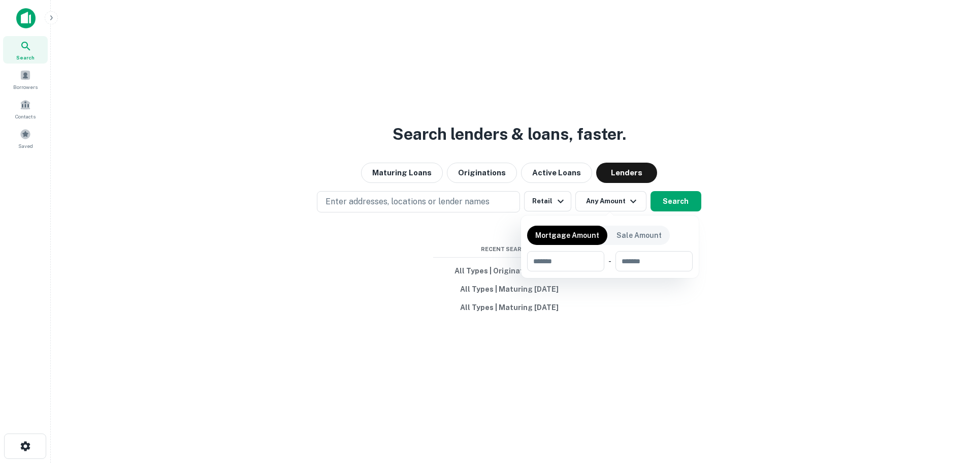
click at [664, 201] on div at bounding box center [487, 231] width 975 height 463
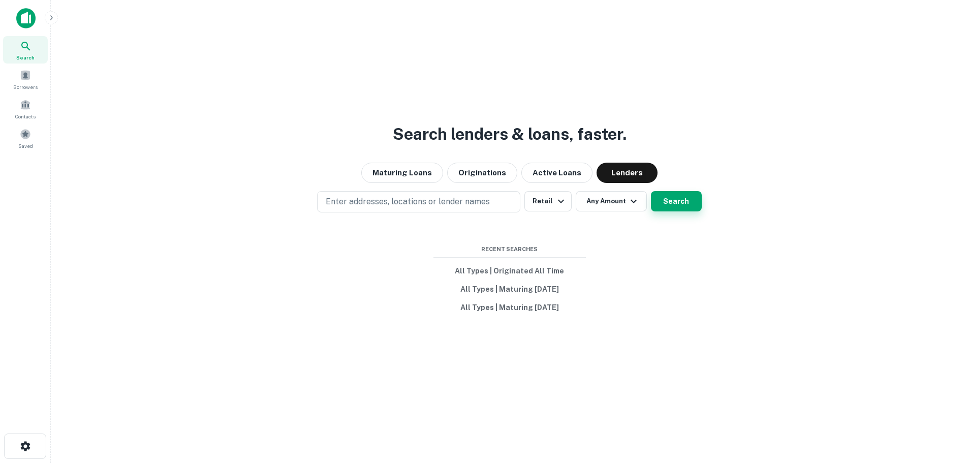
click at [684, 196] on button "Search" at bounding box center [676, 201] width 51 height 20
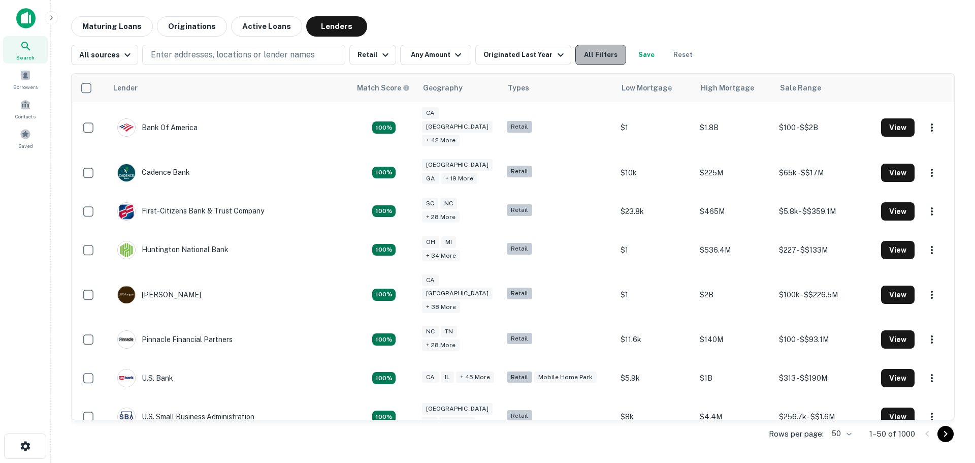
click at [591, 57] on button "All Filters" at bounding box center [601, 55] width 51 height 20
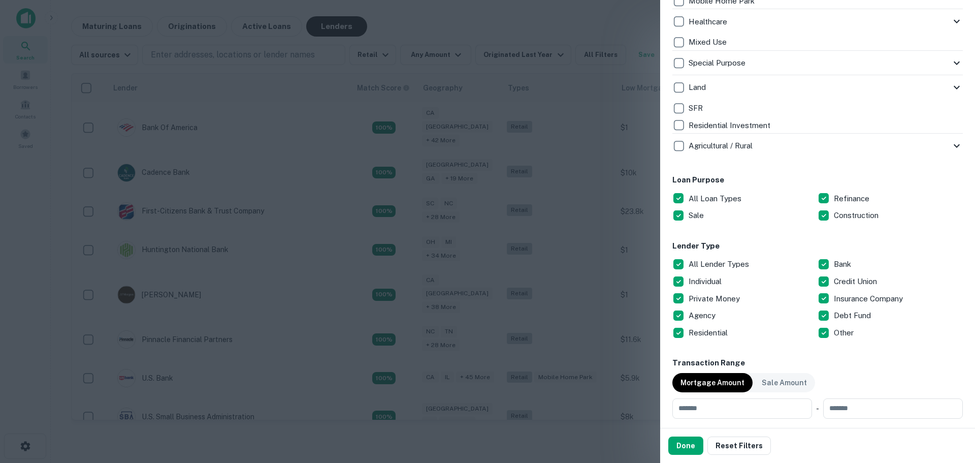
scroll to position [406, 0]
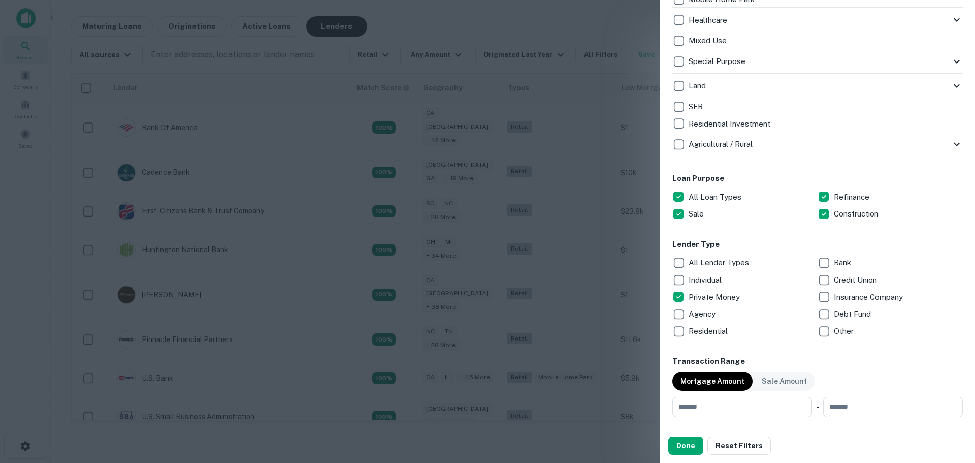
click at [834, 311] on p "Debt Fund" at bounding box center [853, 314] width 39 height 12
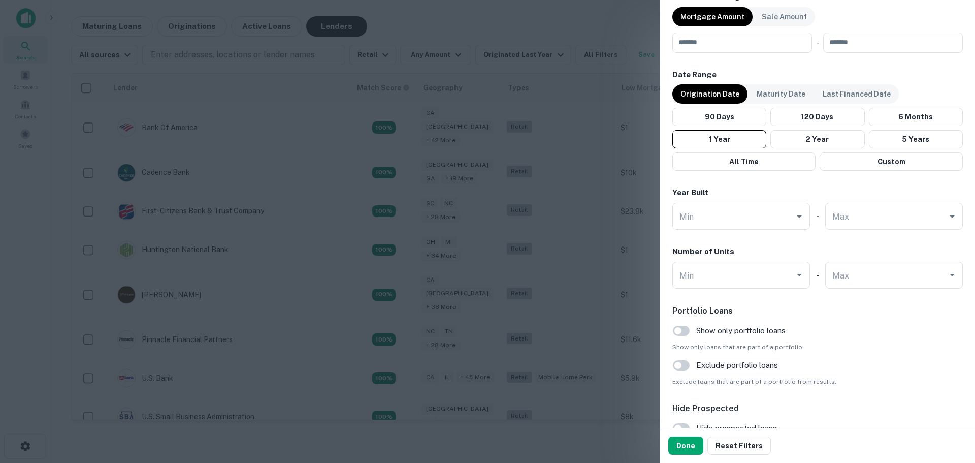
scroll to position [711, 0]
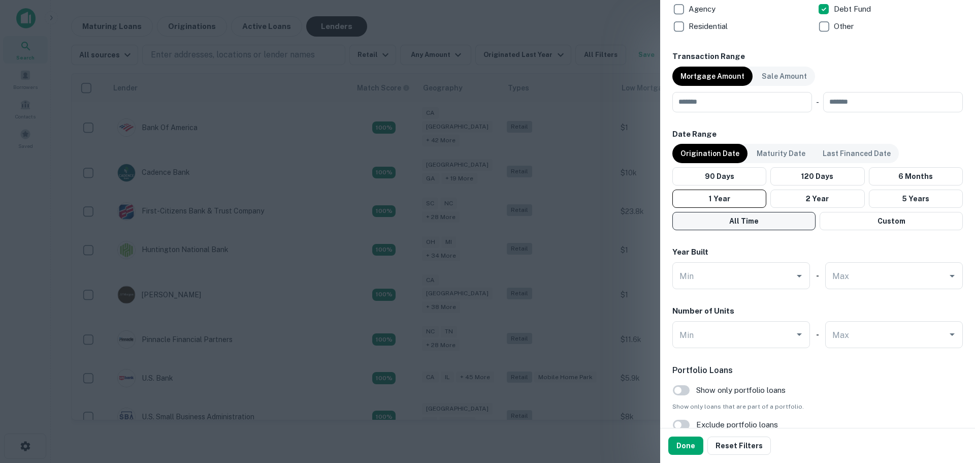
click at [764, 220] on button "All Time" at bounding box center [744, 221] width 143 height 18
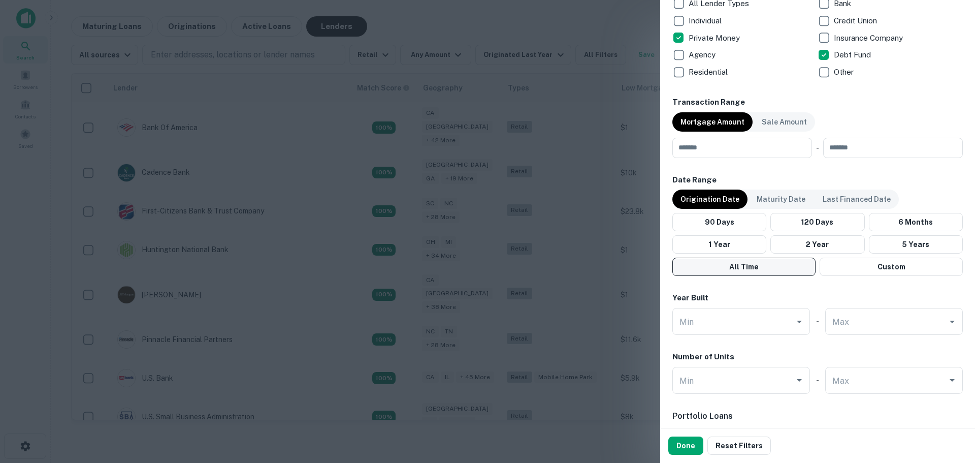
scroll to position [650, 0]
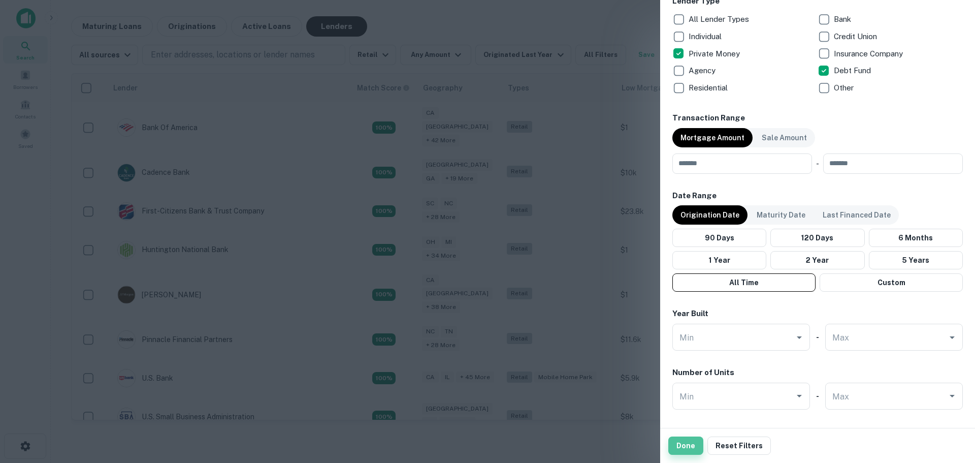
click at [692, 444] on button "Done" at bounding box center [685, 445] width 35 height 18
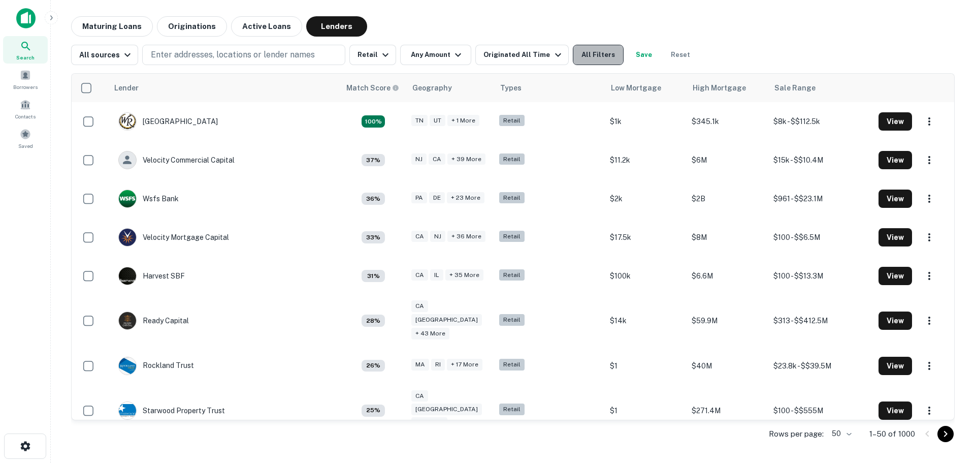
click at [599, 51] on button "All Filters" at bounding box center [598, 55] width 51 height 20
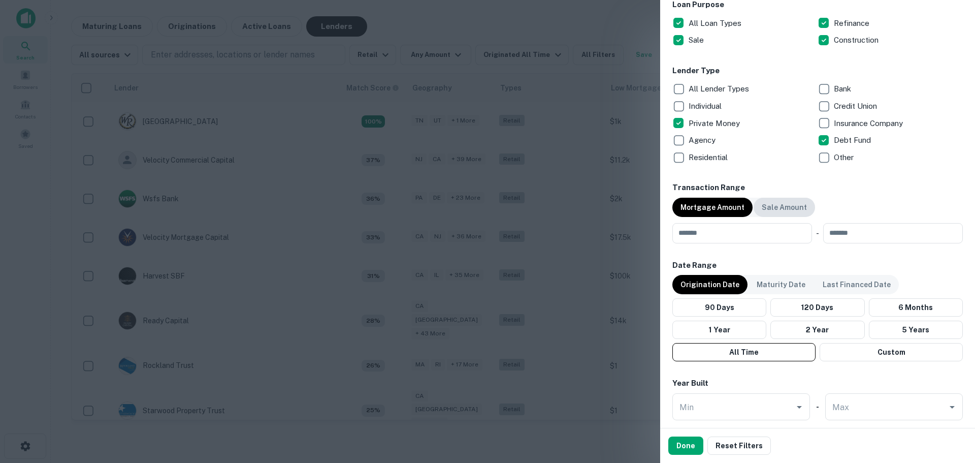
scroll to position [610, 0]
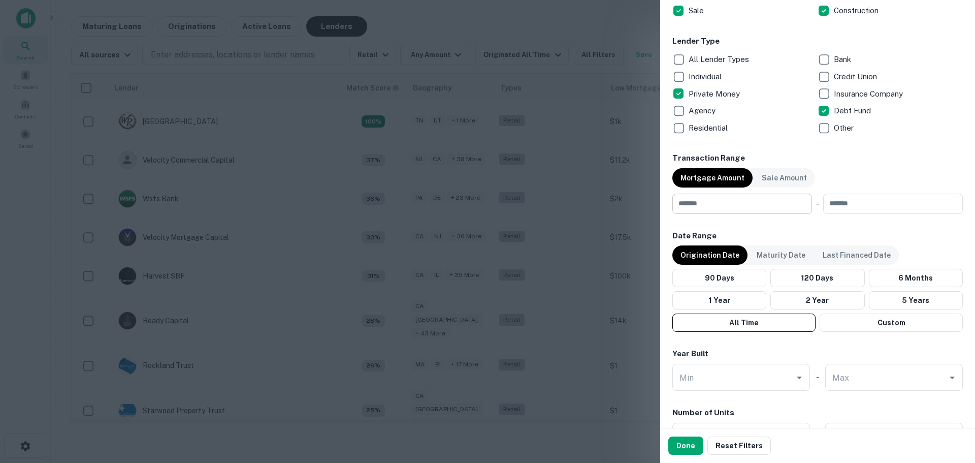
click at [727, 201] on input "number" at bounding box center [739, 204] width 133 height 20
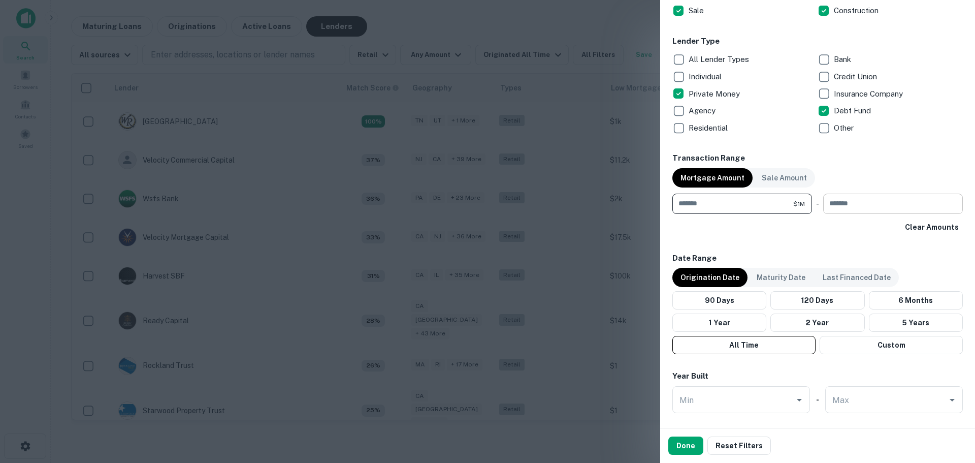
type input "*******"
click at [849, 213] on input "number" at bounding box center [889, 204] width 133 height 20
type input "********"
click at [870, 170] on div "Transaction Range Mortgage Amount Sale Amount ******* $1M ​ - ******** $10M ​ C…" at bounding box center [818, 194] width 291 height 84
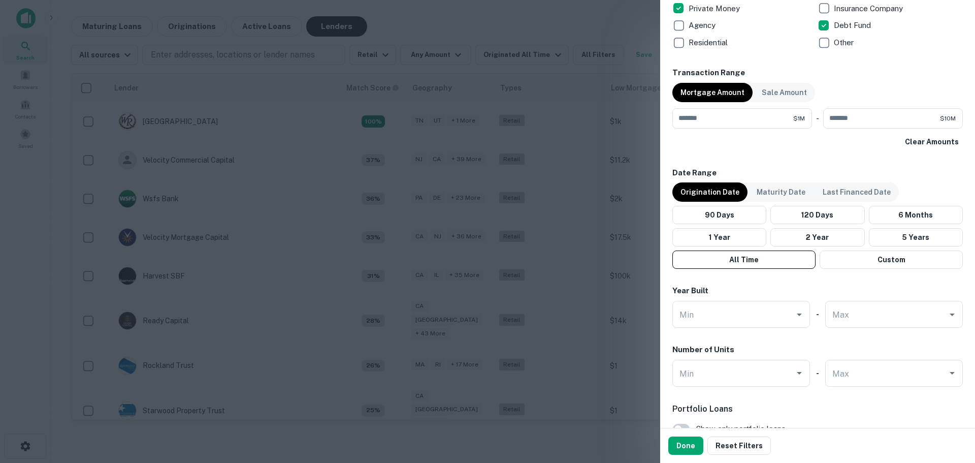
scroll to position [813, 0]
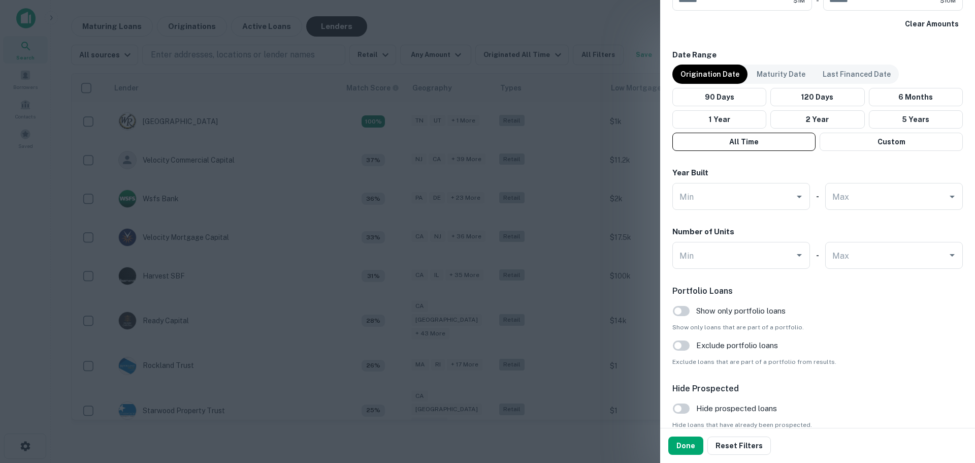
click at [692, 435] on div "Done Reset Filters" at bounding box center [817, 445] width 315 height 35
click at [691, 443] on button "Done" at bounding box center [685, 445] width 35 height 18
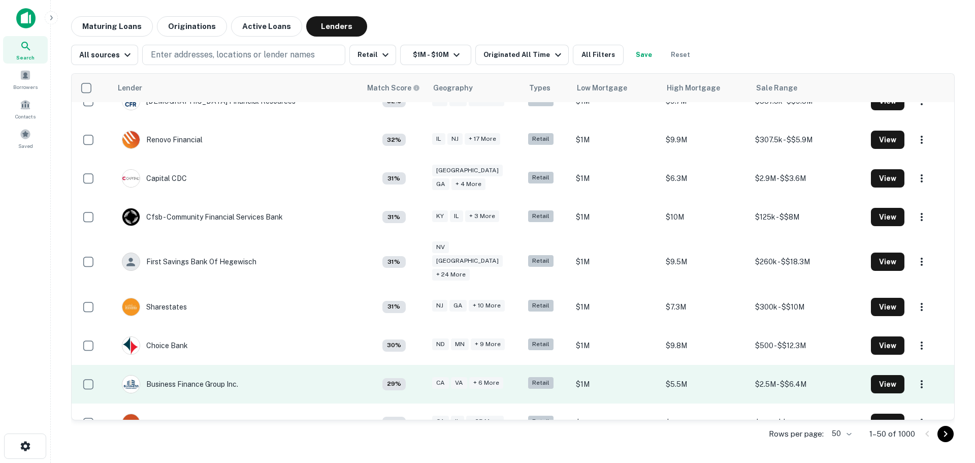
scroll to position [1613, 0]
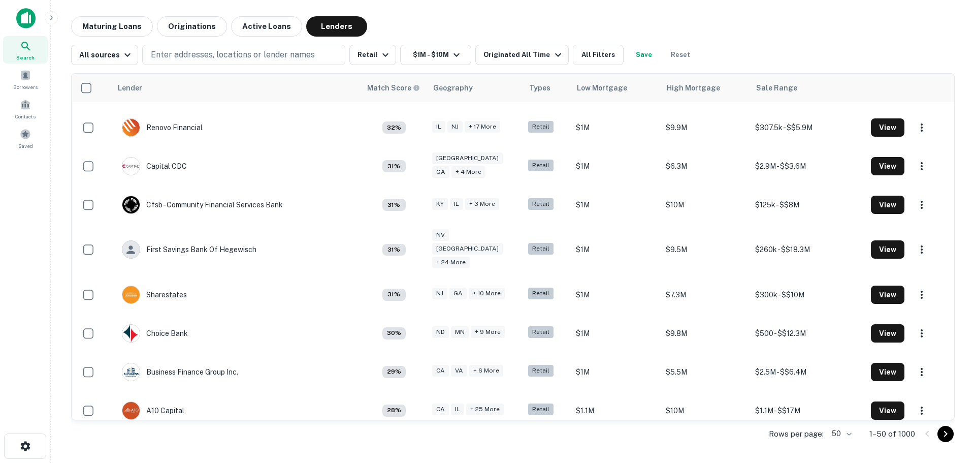
click at [845, 430] on body "Search Borrowers Contacts Saved Maturing Loans Originations Active Loans Lender…" at bounding box center [487, 231] width 975 height 463
click at [841, 437] on li "1000" at bounding box center [841, 441] width 35 height 18
type input "****"
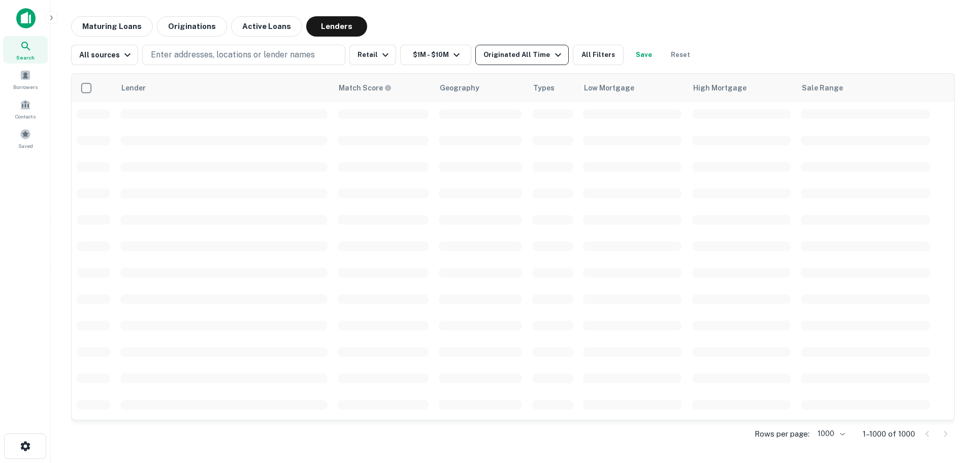
click at [552, 53] on icon "button" at bounding box center [558, 55] width 12 height 12
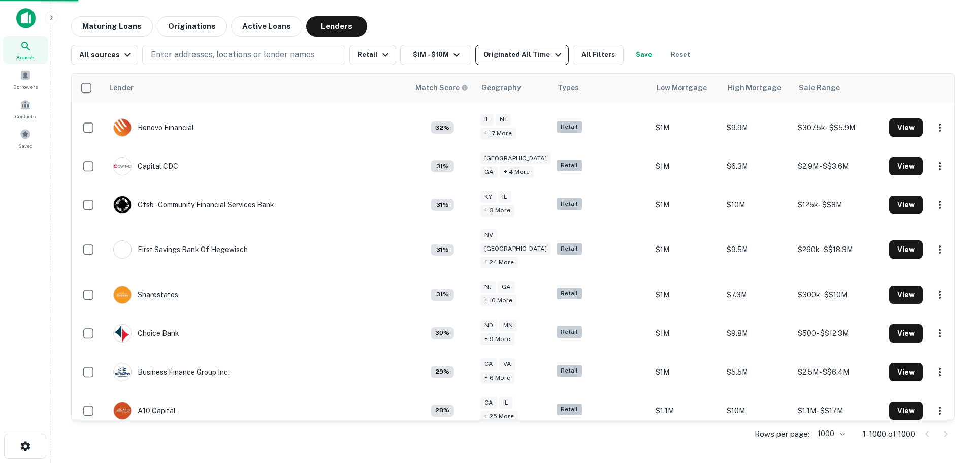
click at [546, 52] on div at bounding box center [487, 231] width 975 height 463
click at [548, 53] on div at bounding box center [487, 231] width 975 height 463
click at [547, 54] on div at bounding box center [487, 231] width 975 height 463
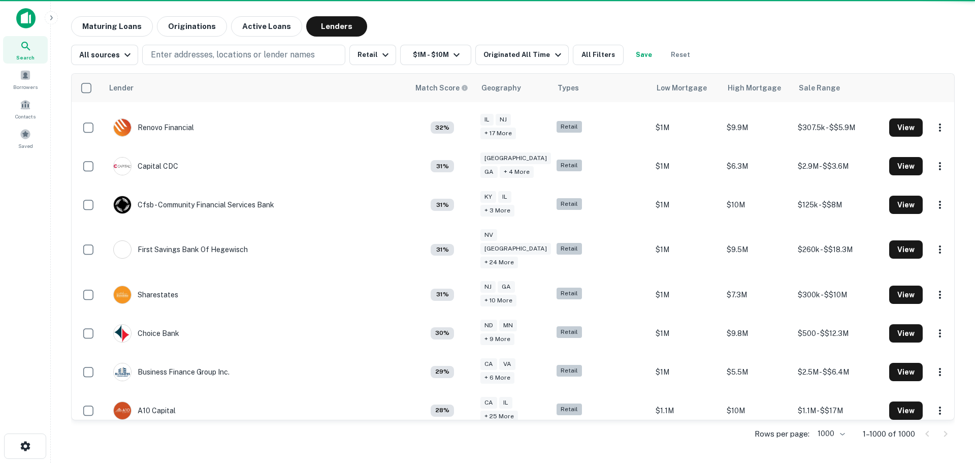
click at [549, 51] on div at bounding box center [487, 231] width 975 height 463
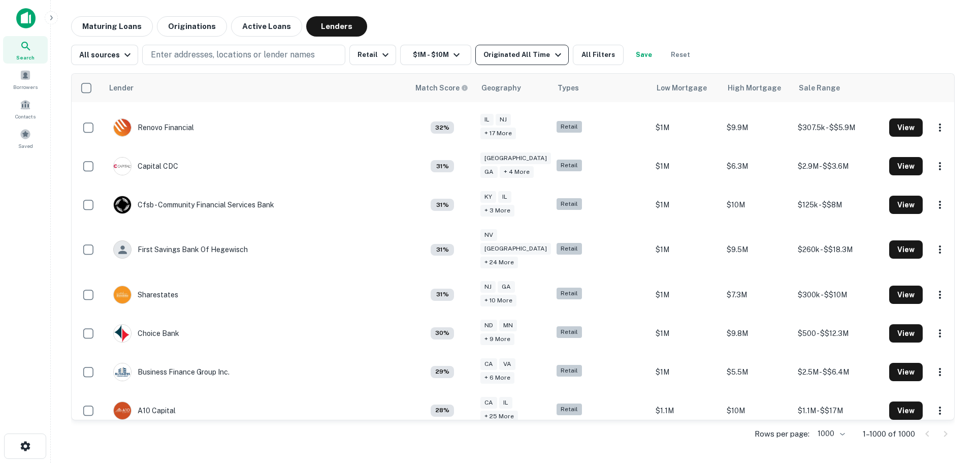
click at [534, 53] on div "Originated All Time" at bounding box center [524, 55] width 80 height 12
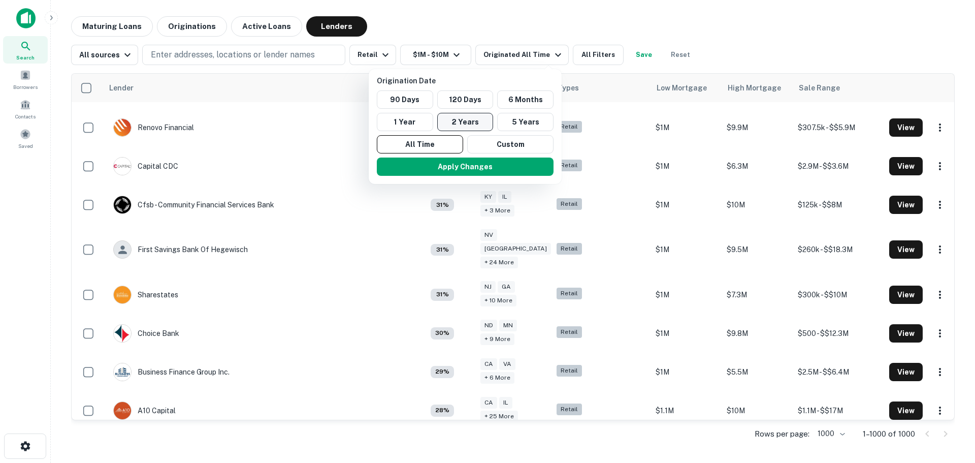
scroll to position [1562, 0]
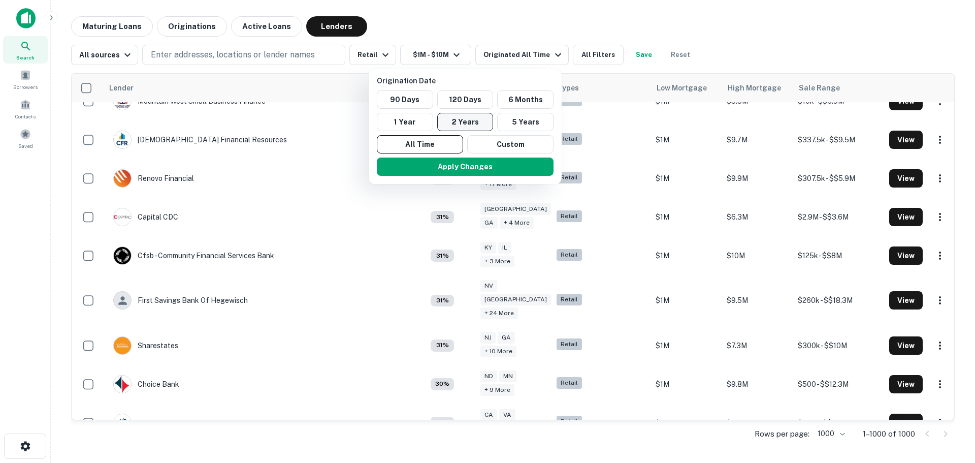
click at [470, 121] on button "2 Years" at bounding box center [465, 122] width 56 height 18
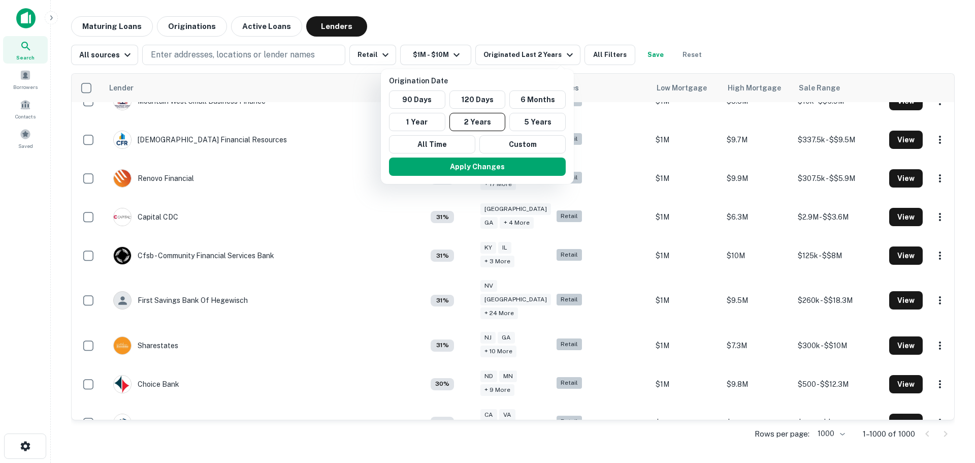
click at [467, 168] on button "Apply Changes" at bounding box center [477, 166] width 177 height 18
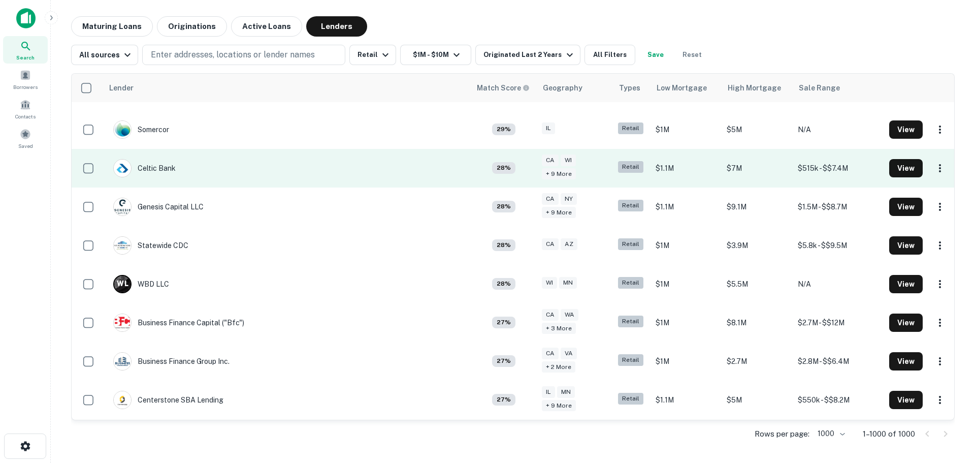
scroll to position [1473, 0]
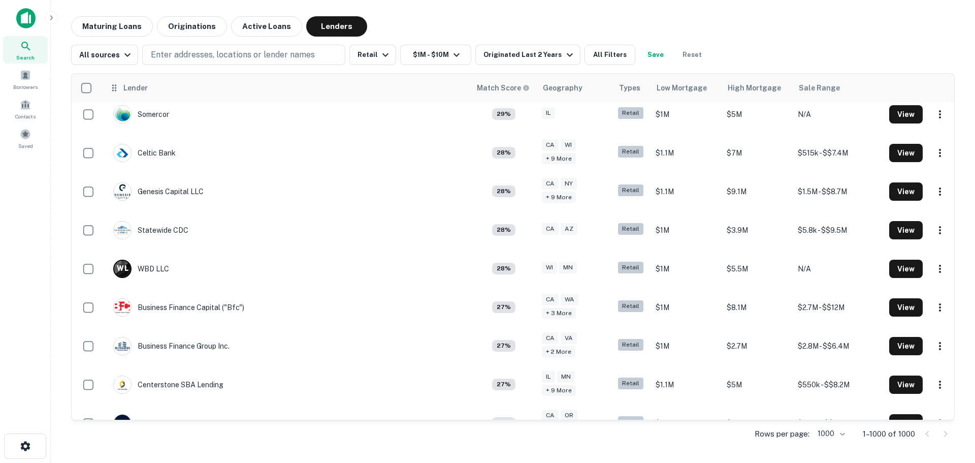
click at [117, 90] on icon at bounding box center [114, 88] width 10 height 12
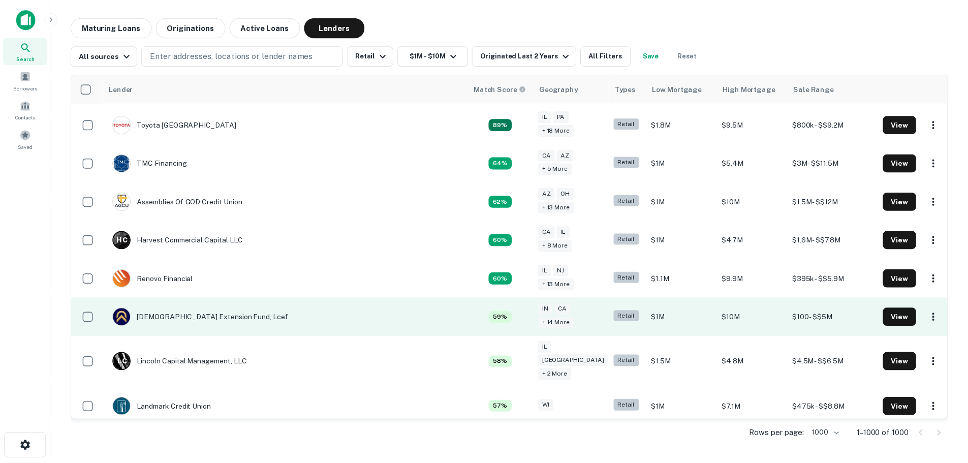
scroll to position [0, 0]
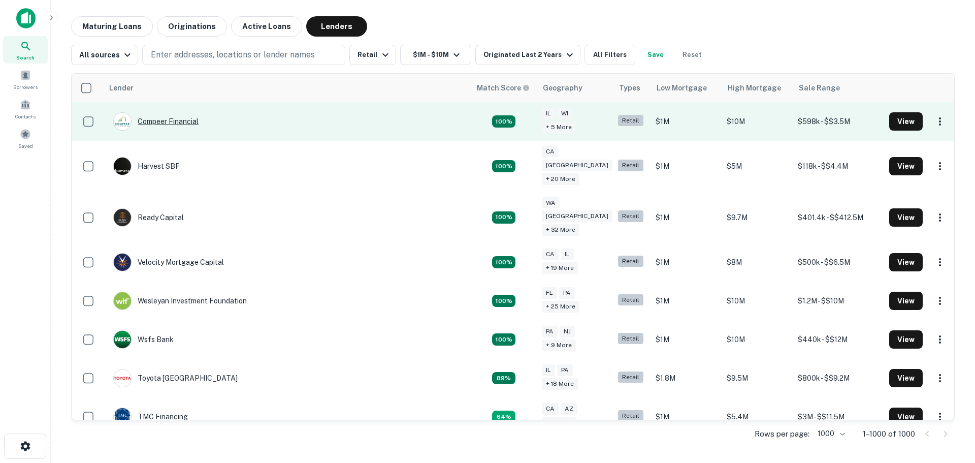
click at [183, 117] on div "Compeer Financial" at bounding box center [155, 121] width 85 height 18
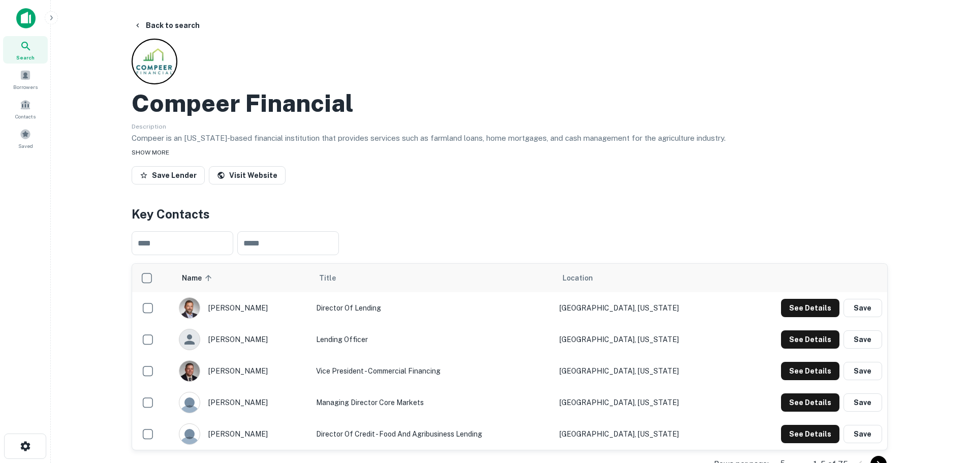
click at [158, 155] on span "SHOW MORE" at bounding box center [151, 152] width 38 height 7
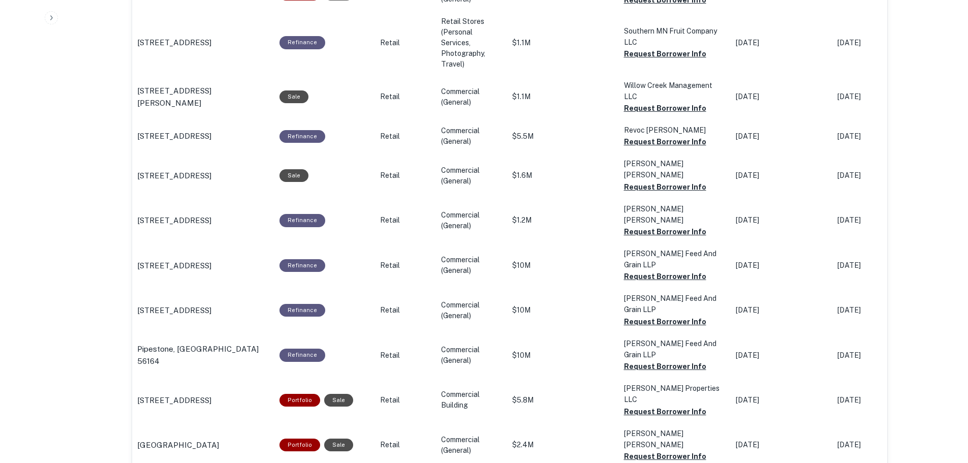
scroll to position [965, 0]
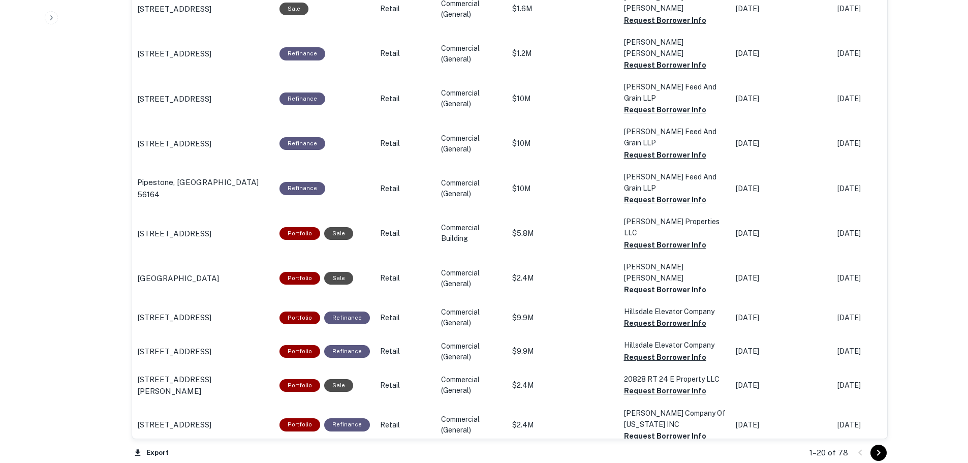
click at [48, 20] on icon "button" at bounding box center [51, 18] width 8 height 8
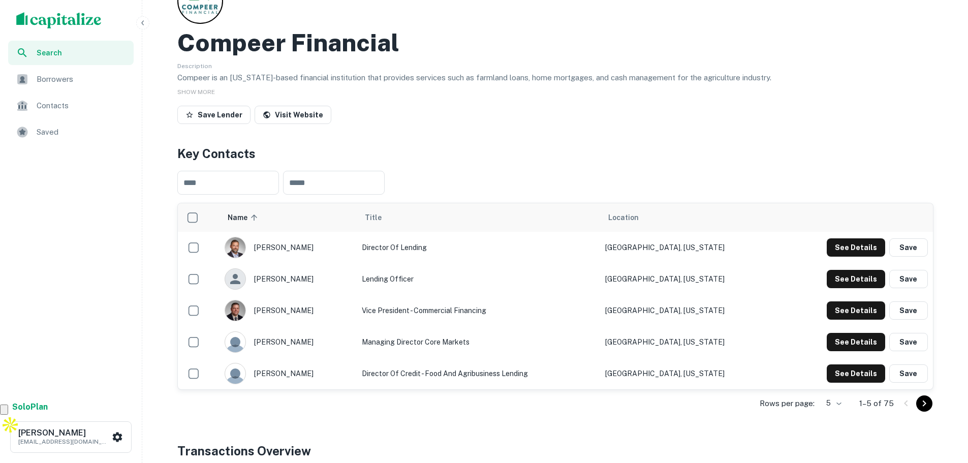
scroll to position [0, 0]
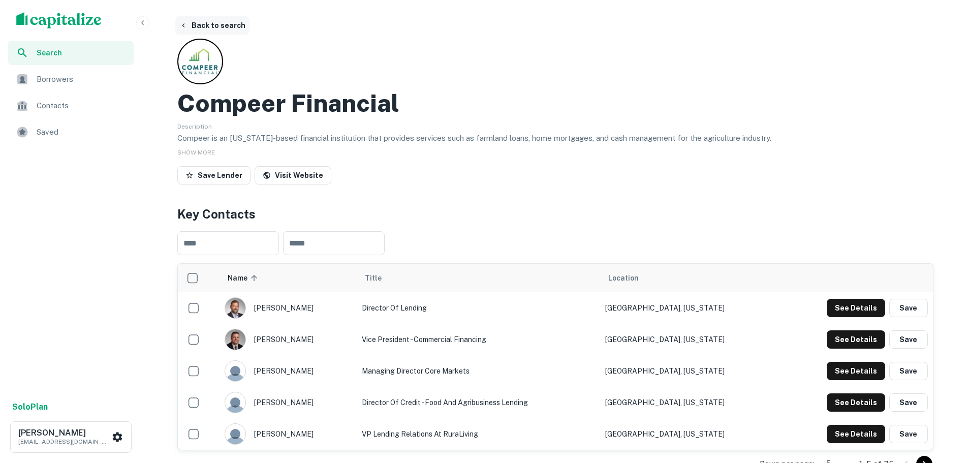
click at [204, 21] on button "Back to search" at bounding box center [212, 25] width 74 height 18
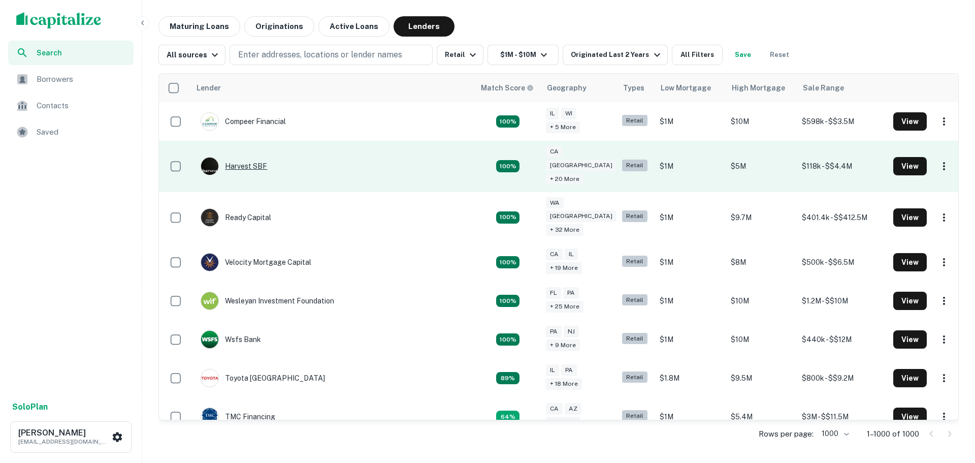
click at [240, 161] on div "Harvest SBF" at bounding box center [234, 166] width 67 height 18
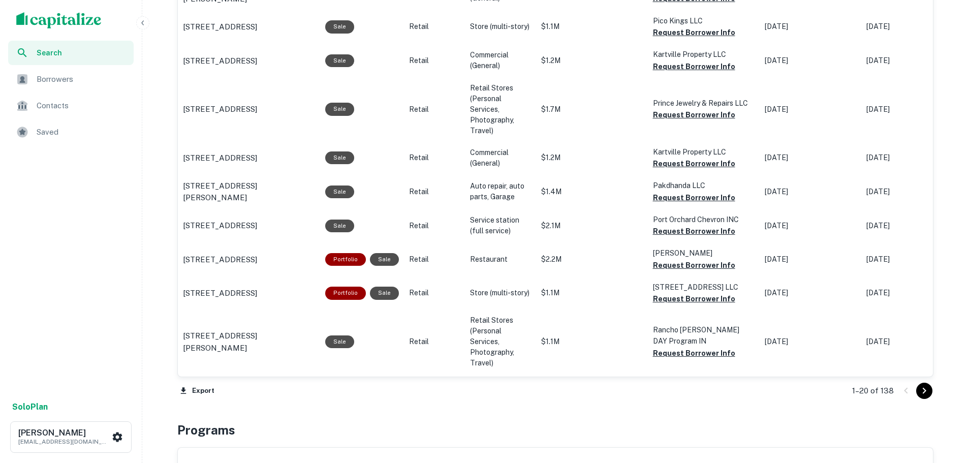
scroll to position [1117, 0]
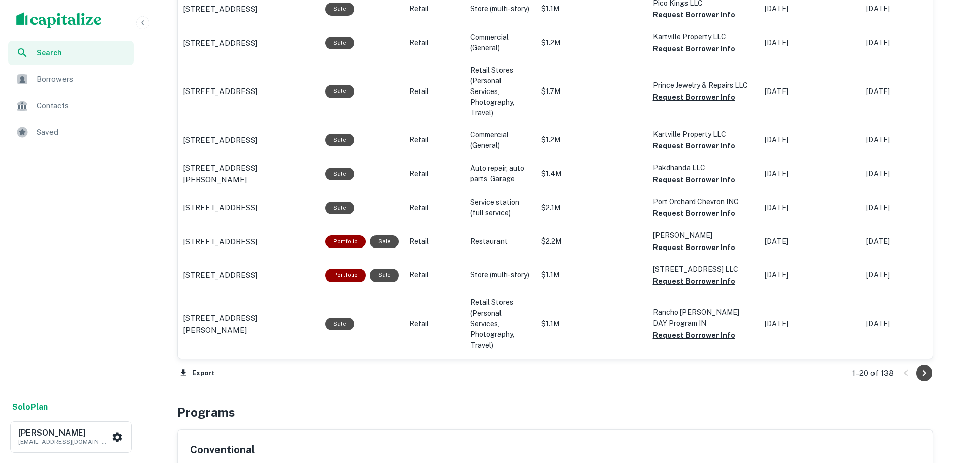
click at [923, 377] on icon "Go to next page" at bounding box center [924, 373] width 12 height 12
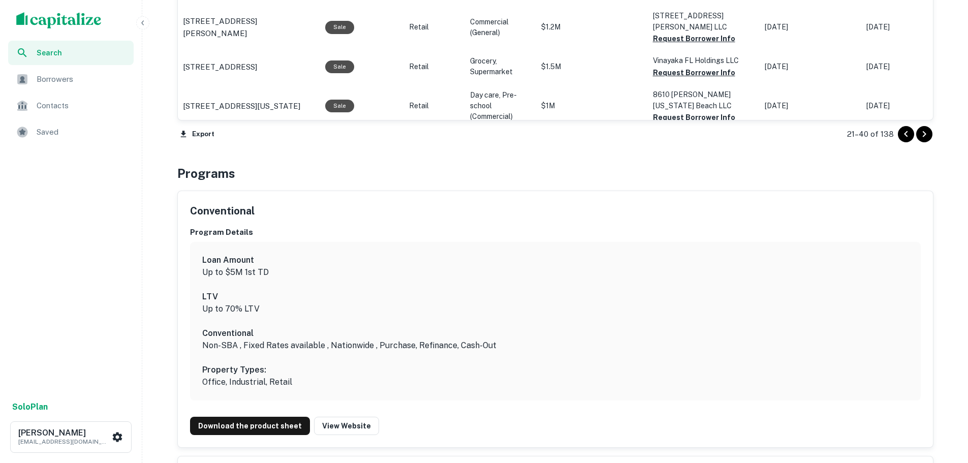
scroll to position [1219, 0]
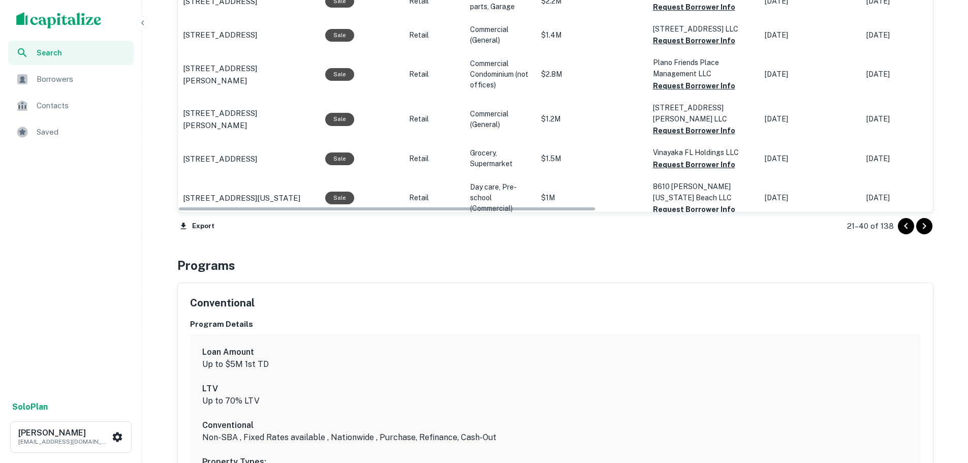
click at [927, 226] on icon "Go to next page" at bounding box center [924, 226] width 12 height 12
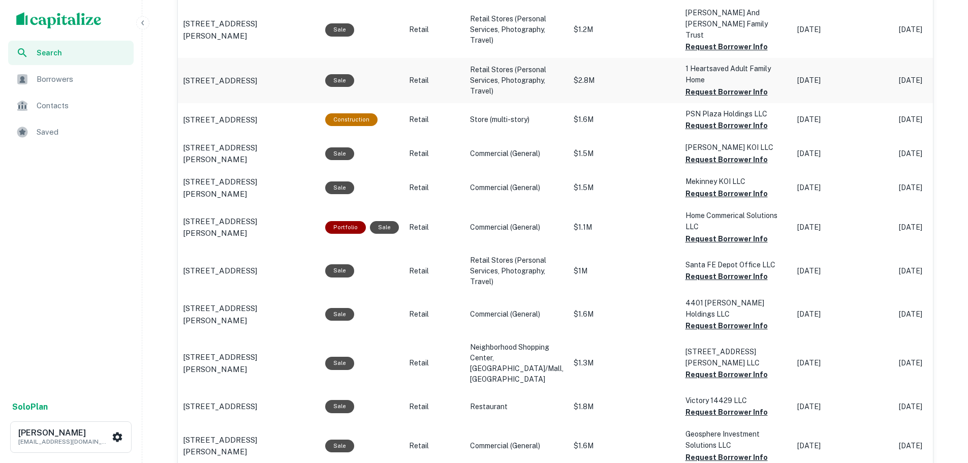
scroll to position [660, 0]
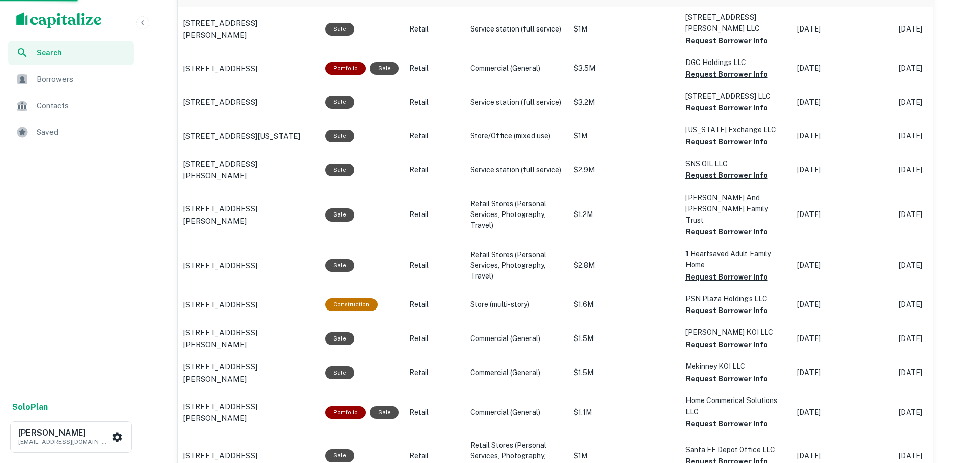
scroll to position [1219, 0]
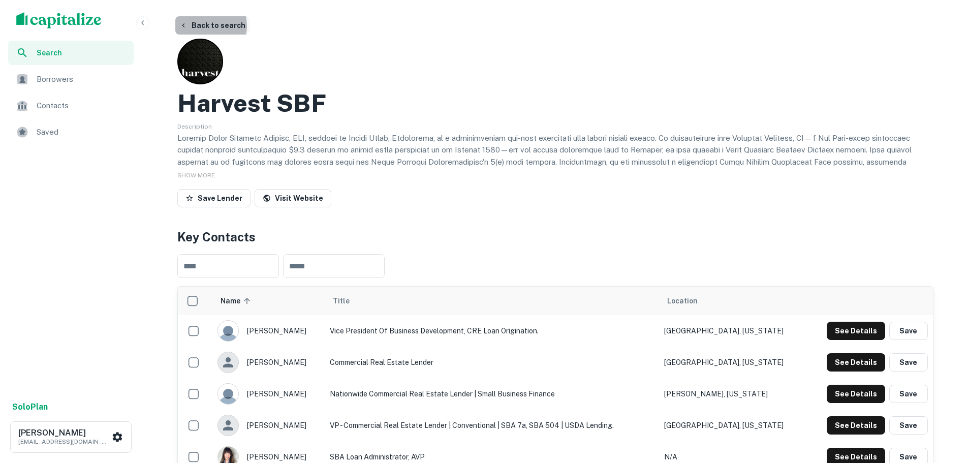
click at [203, 26] on button "Back to search" at bounding box center [212, 25] width 74 height 18
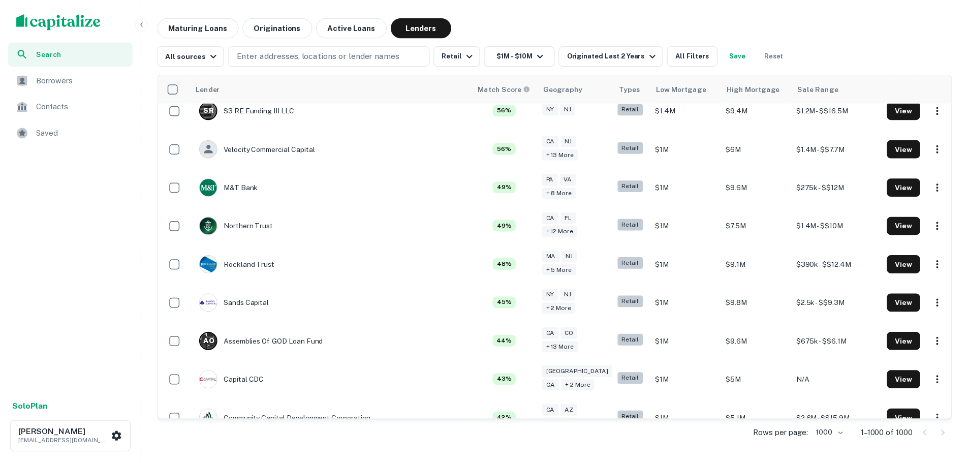
scroll to position [610, 0]
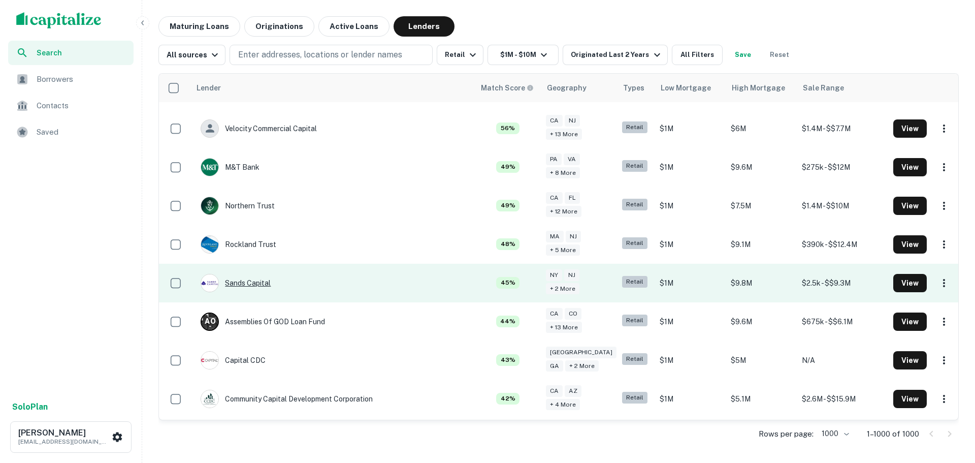
click at [252, 274] on div "Sands Capital" at bounding box center [236, 283] width 70 height 18
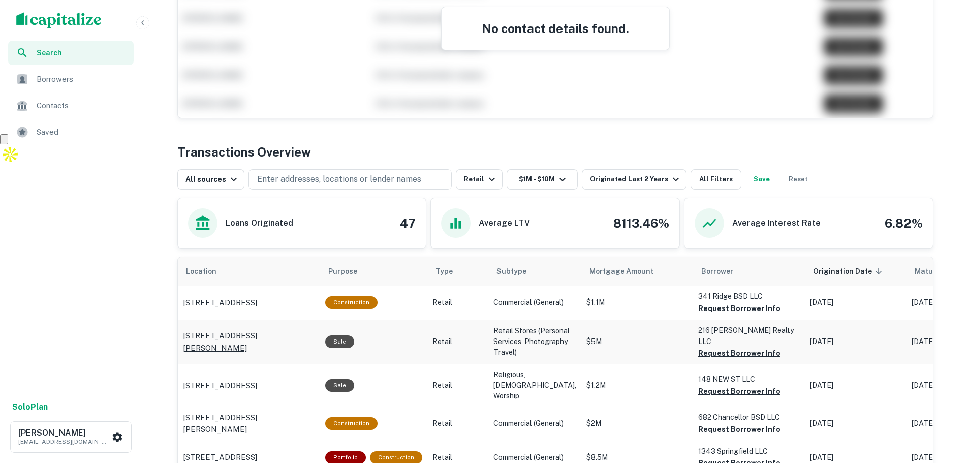
scroll to position [356, 0]
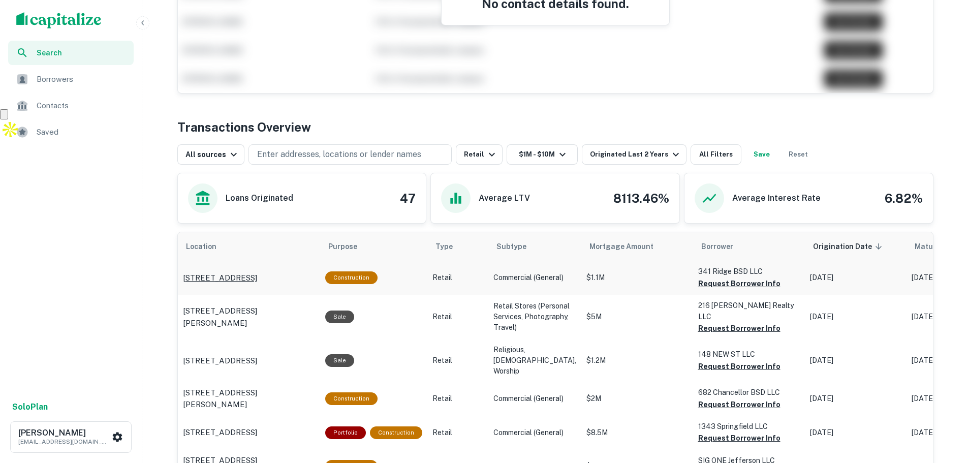
click at [253, 272] on p "341 Ridge Rd North Arlington, NJ 07031" at bounding box center [220, 278] width 74 height 12
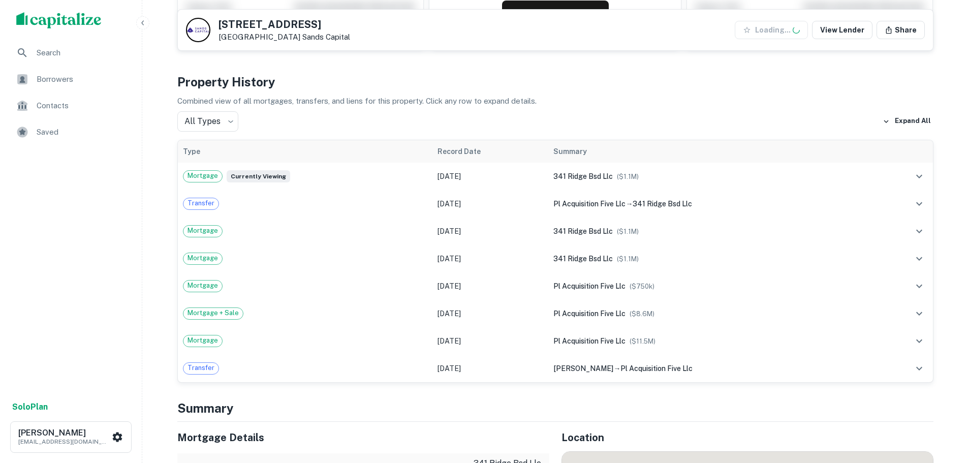
scroll to position [457, 0]
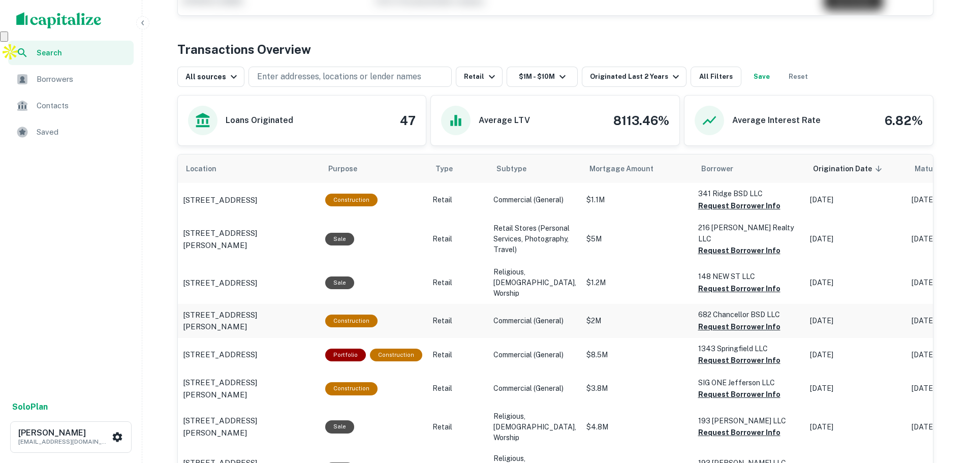
scroll to position [457, 0]
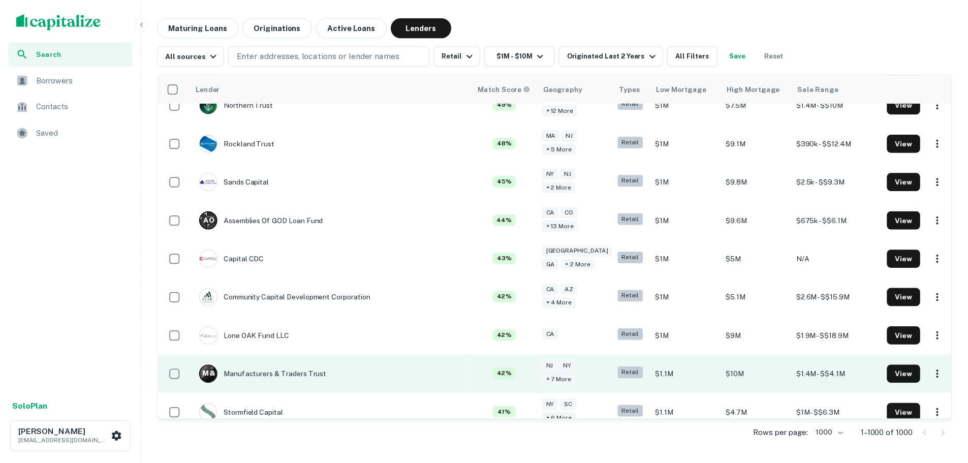
scroll to position [762, 0]
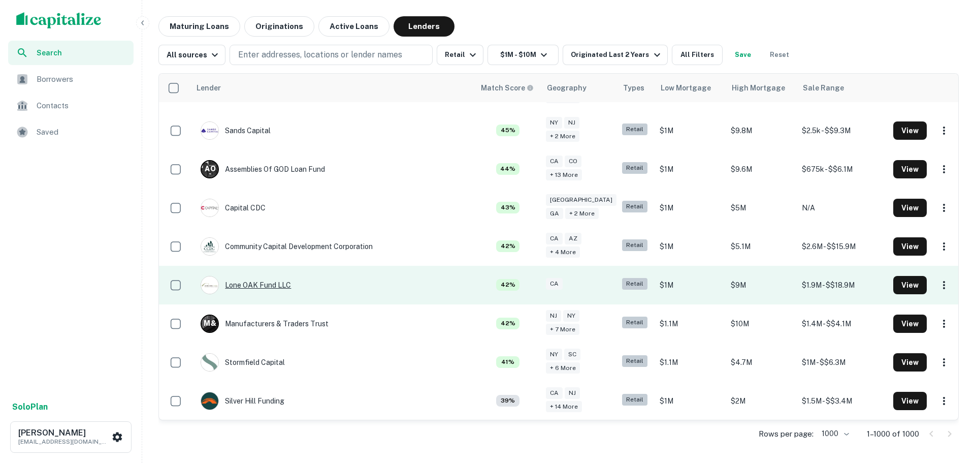
click at [251, 276] on div "Lone OAK Fund LLC" at bounding box center [246, 285] width 90 height 18
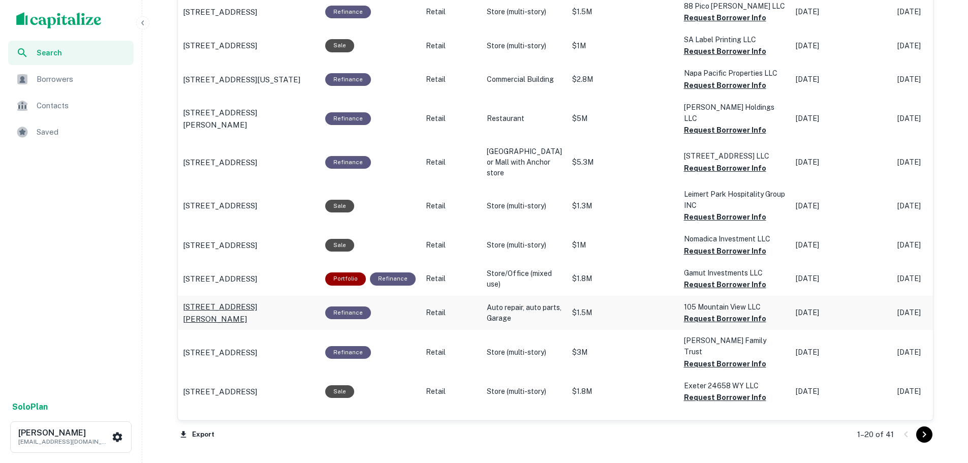
scroll to position [1016, 0]
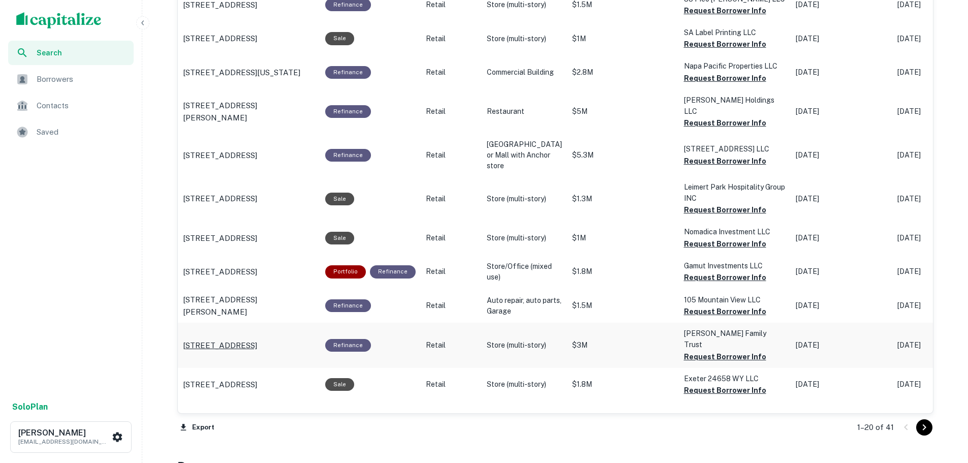
click at [245, 352] on p "[STREET_ADDRESS]" at bounding box center [220, 345] width 74 height 12
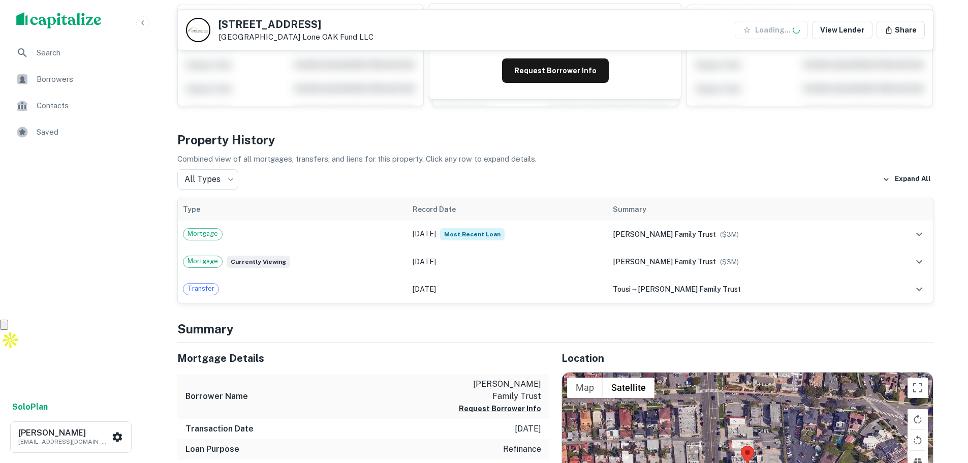
scroll to position [305, 0]
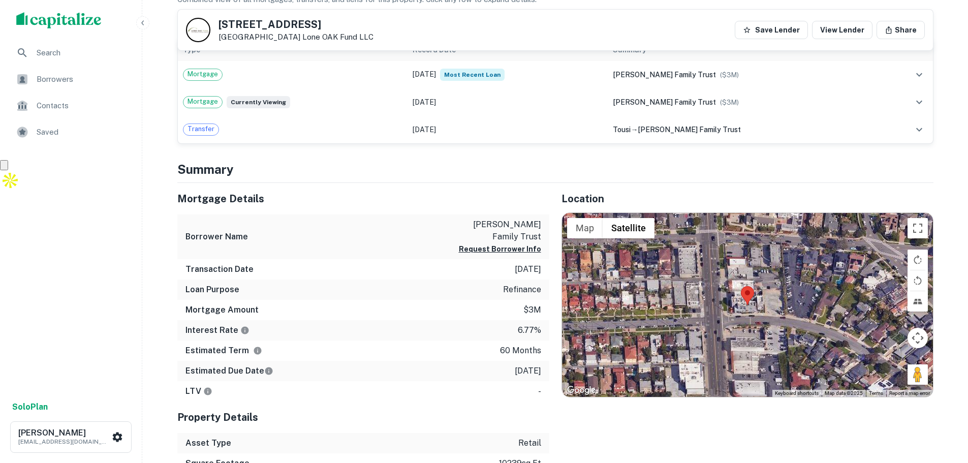
click at [81, 247] on div "Search Borrowers Contacts Saved" at bounding box center [71, 218] width 142 height 354
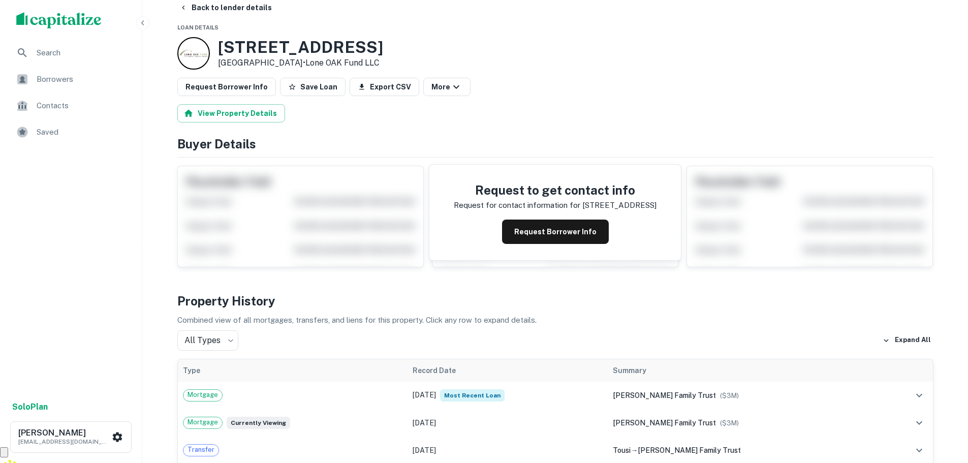
scroll to position [0, 0]
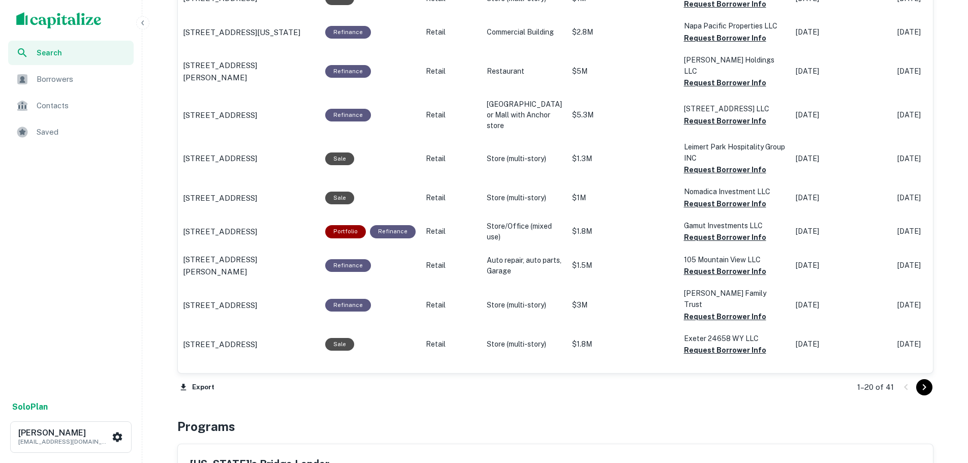
scroll to position [1067, 0]
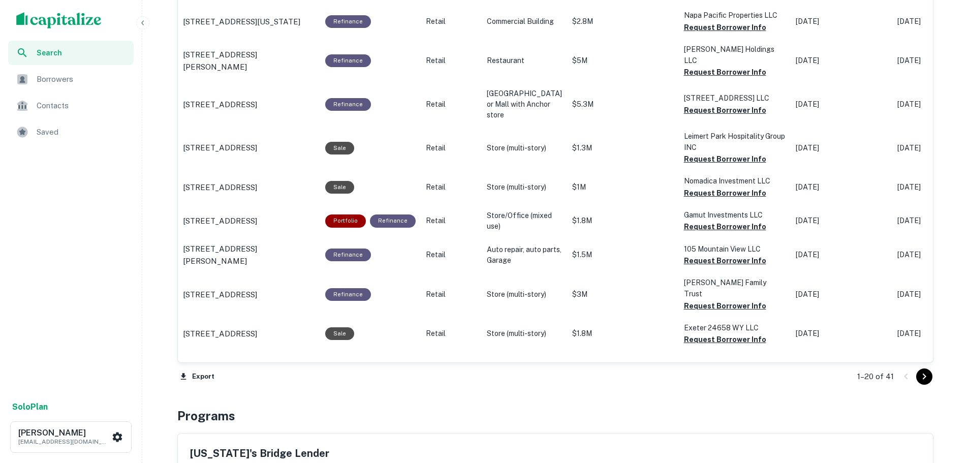
click at [921, 375] on icon "Go to next page" at bounding box center [924, 376] width 12 height 12
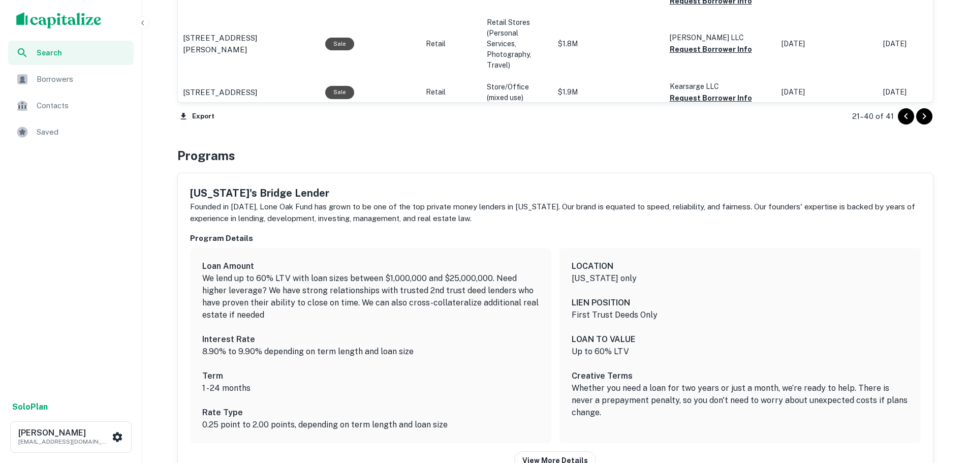
scroll to position [1371, 0]
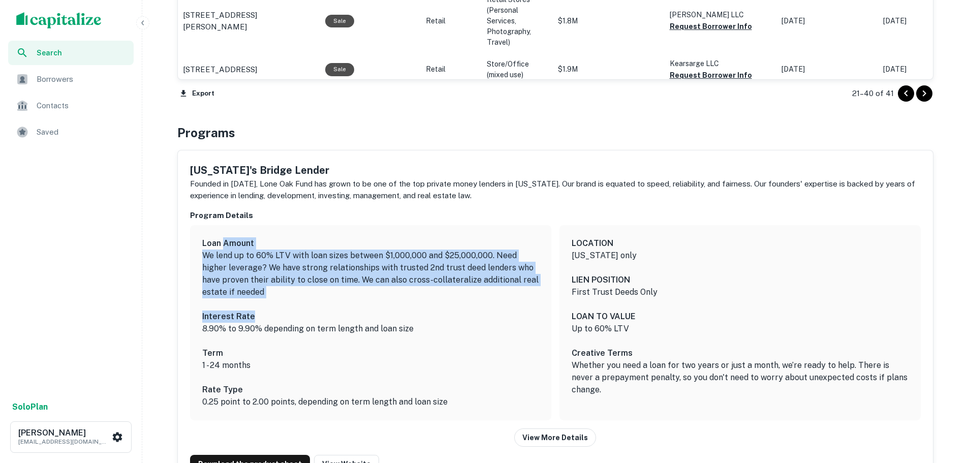
drag, startPoint x: 222, startPoint y: 238, endPoint x: 418, endPoint y: 320, distance: 211.3
click at [418, 320] on div "Loan Amount We lend up to 60% LTV with loan sizes between $1,000,000 and $25,00…" at bounding box center [370, 322] width 337 height 171
click at [498, 315] on h6 "Interest Rate" at bounding box center [370, 316] width 337 height 12
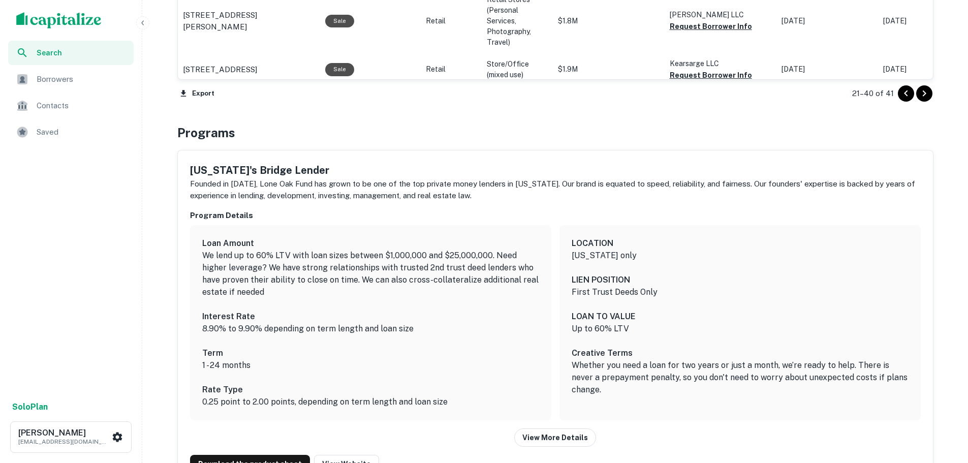
drag, startPoint x: 215, startPoint y: 386, endPoint x: 475, endPoint y: 397, distance: 260.8
click at [475, 397] on div "Rate Type 0.25 point to 2.00 points, depending on term length and loan size" at bounding box center [370, 396] width 337 height 24
click at [475, 397] on p "0.25 point to 2.00 points, depending on term length and loan size" at bounding box center [370, 402] width 337 height 12
drag, startPoint x: 255, startPoint y: 315, endPoint x: 410, endPoint y: 367, distance: 164.0
click at [410, 367] on div "Loan Amount We lend up to 60% LTV with loan sizes between $1,000,000 and $25,00…" at bounding box center [370, 322] width 337 height 171
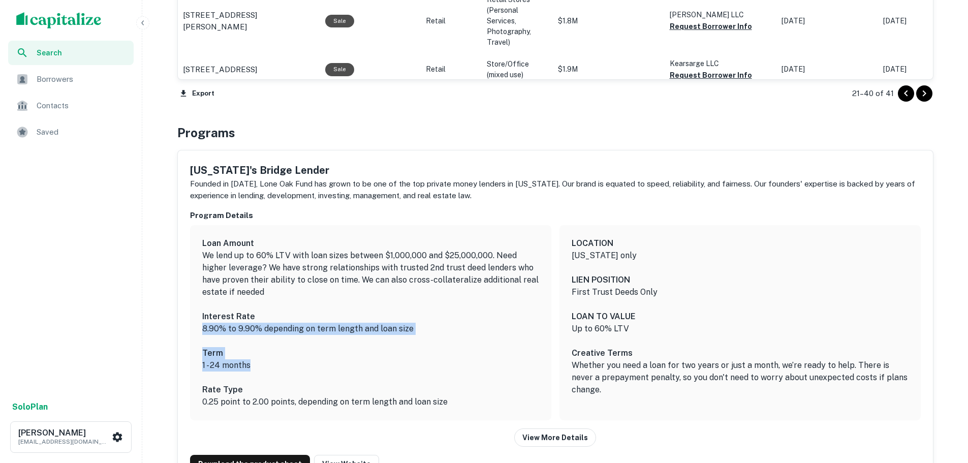
click at [410, 367] on p "1 - 24 months" at bounding box center [370, 365] width 337 height 12
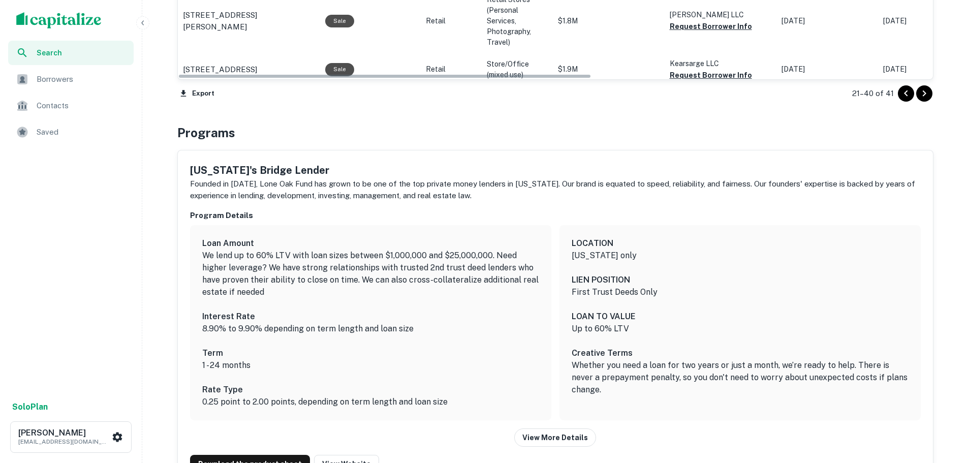
drag, startPoint x: 900, startPoint y: 93, endPoint x: 864, endPoint y: 101, distance: 36.9
click at [900, 93] on icon "Go to previous page" at bounding box center [906, 93] width 12 height 12
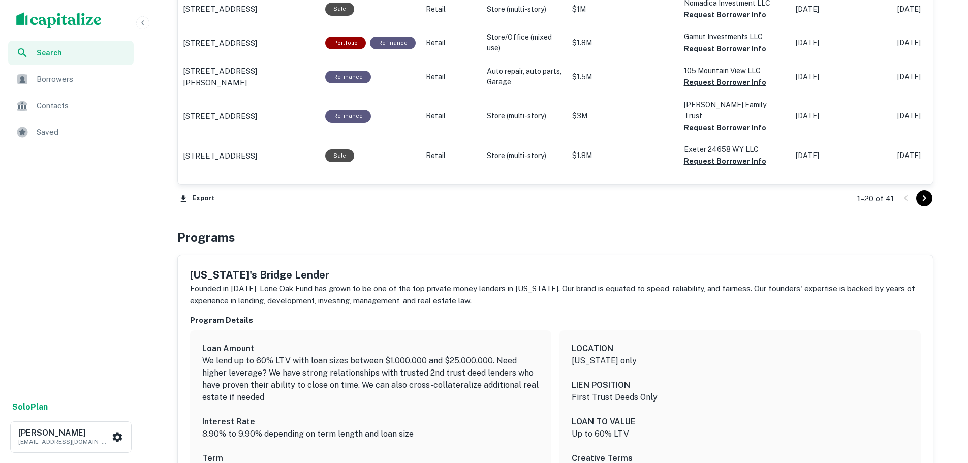
scroll to position [1371, 0]
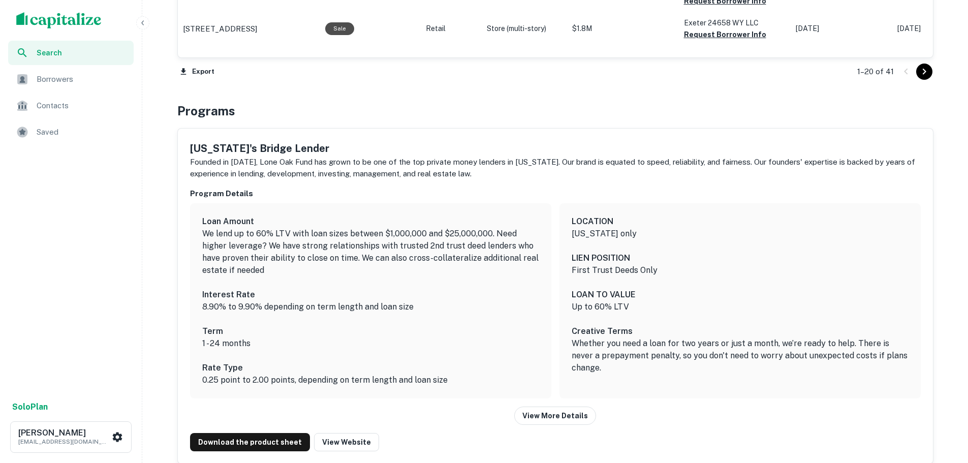
click at [80, 228] on div "Search Borrowers Contacts Saved" at bounding box center [71, 218] width 142 height 354
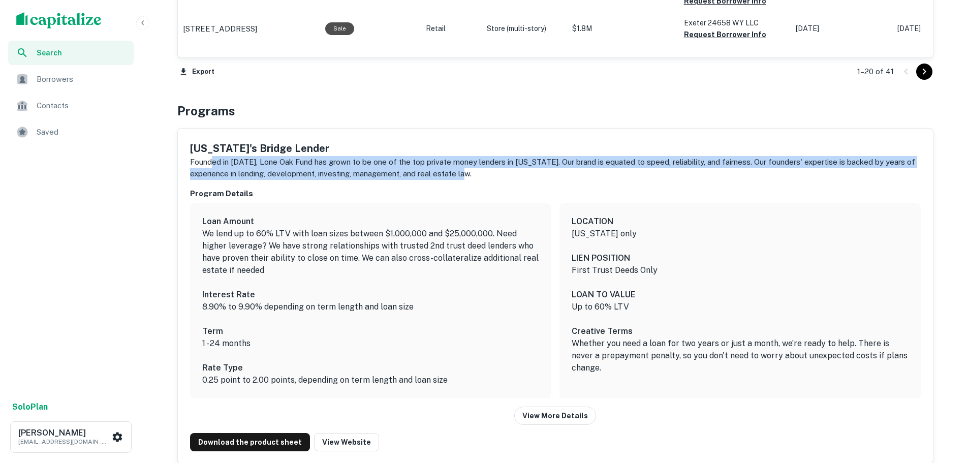
drag, startPoint x: 276, startPoint y: 163, endPoint x: 548, endPoint y: 170, distance: 271.9
click at [548, 170] on p "Founded in 2003, Lone Oak Fund has grown to be one of the top private money len…" at bounding box center [555, 168] width 730 height 24
drag, startPoint x: 489, startPoint y: 144, endPoint x: 578, endPoint y: 177, distance: 94.7
click at [578, 177] on div "California's Bridge Lender Founded in 2003, Lone Oak Fund has grown to be one o…" at bounding box center [555, 160] width 730 height 39
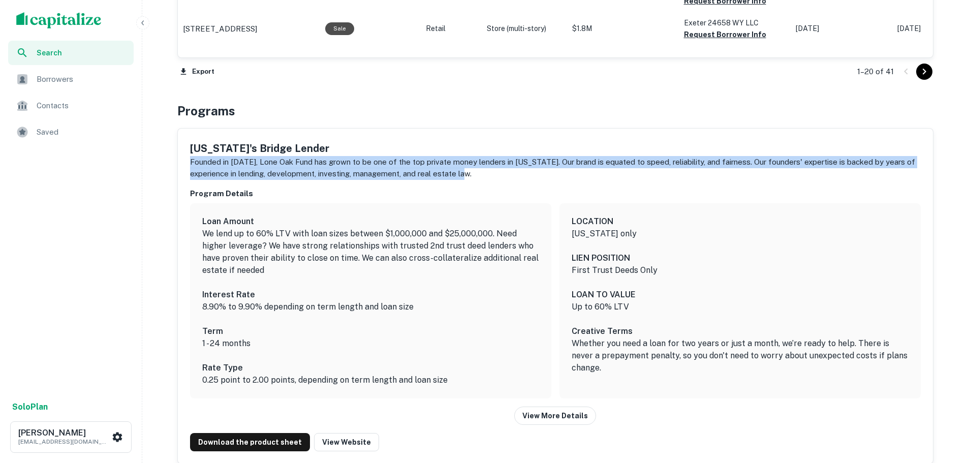
click at [578, 177] on p "Founded in 2003, Lone Oak Fund has grown to be one of the top private money len…" at bounding box center [555, 168] width 730 height 24
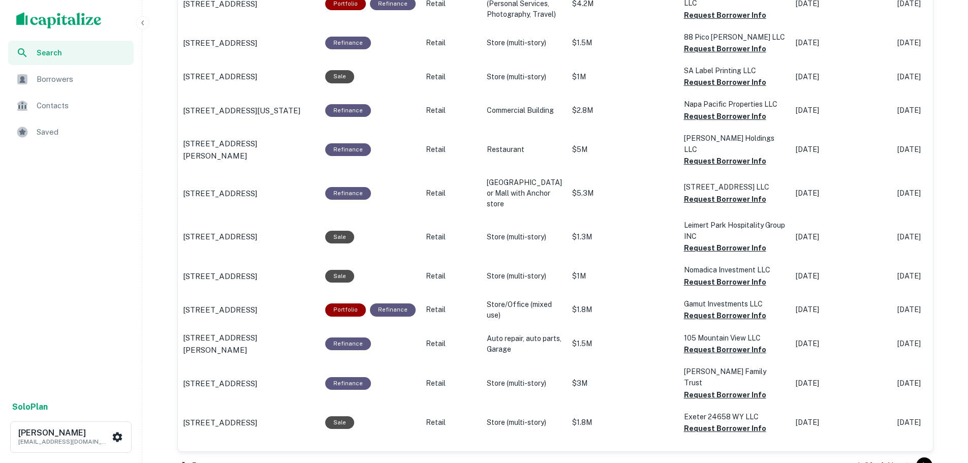
scroll to position [1123, 0]
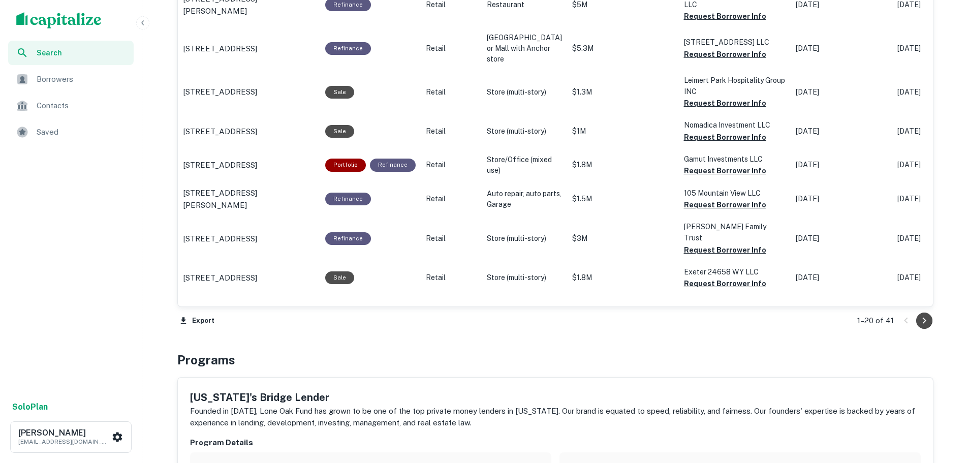
click at [927, 321] on icon "Go to next page" at bounding box center [924, 320] width 12 height 12
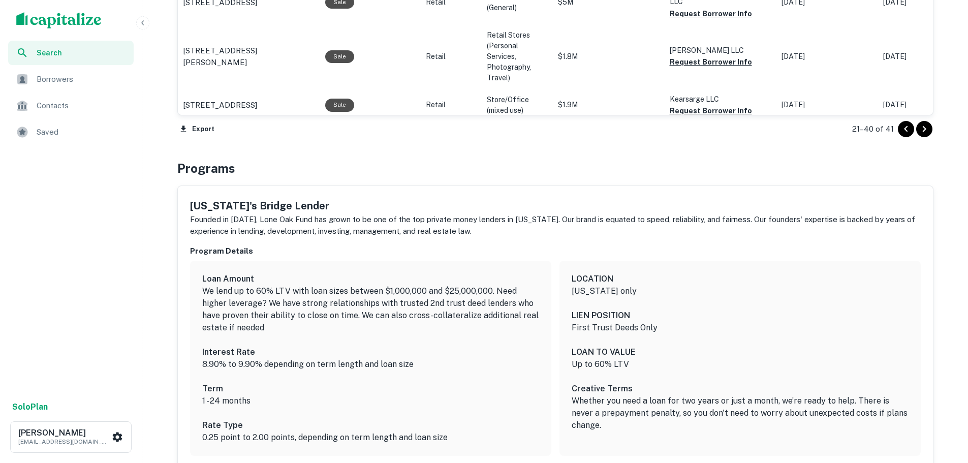
scroll to position [1173, 0]
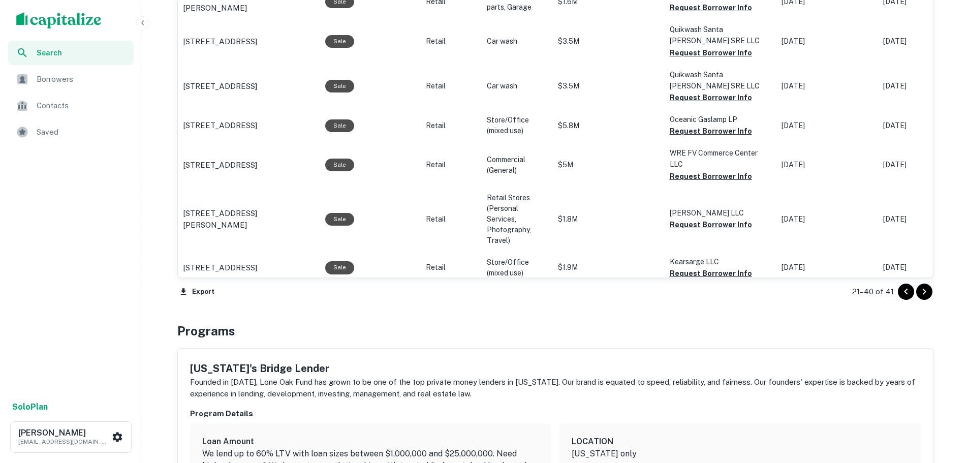
click at [920, 288] on icon "Go to next page" at bounding box center [924, 291] width 12 height 12
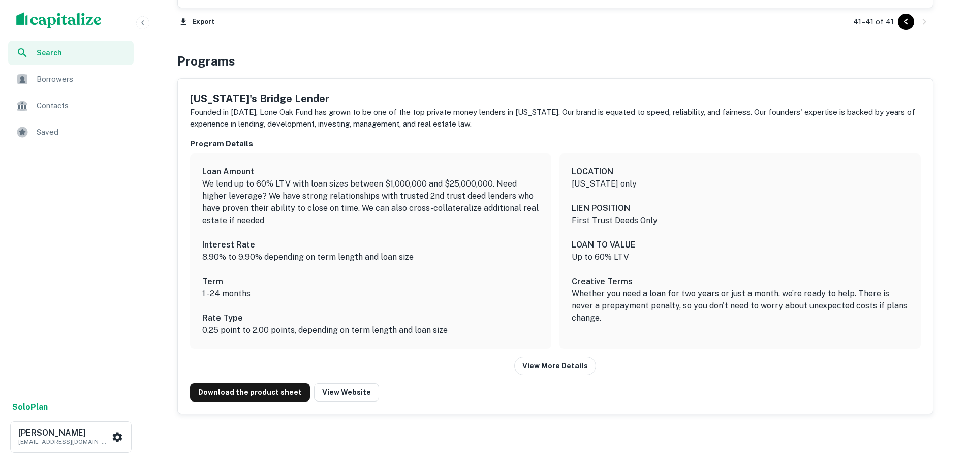
scroll to position [496, 0]
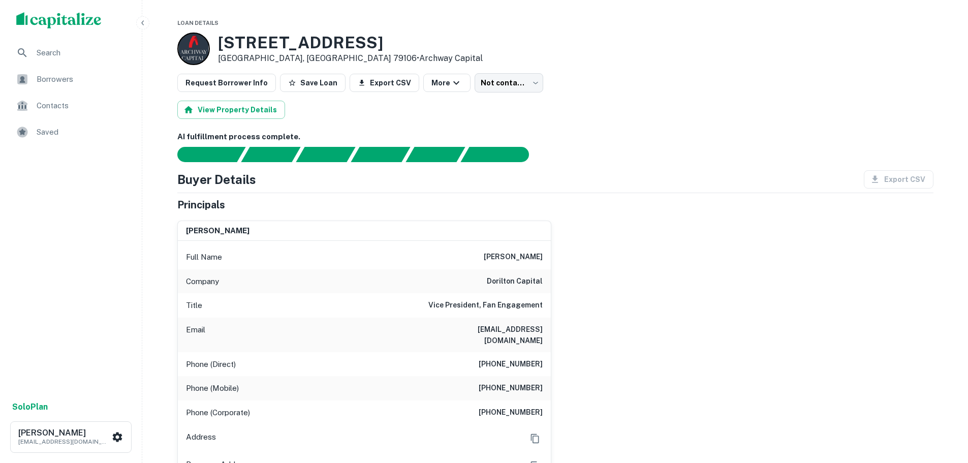
drag, startPoint x: 545, startPoint y: 327, endPoint x: 478, endPoint y: 331, distance: 67.1
click at [478, 331] on div "Email [EMAIL_ADDRESS][DOMAIN_NAME]" at bounding box center [364, 334] width 373 height 35
copy h6 "[DOMAIN_NAME]"
click at [377, 352] on div "Phone (Direct) [PHONE_NUMBER]" at bounding box center [364, 364] width 373 height 24
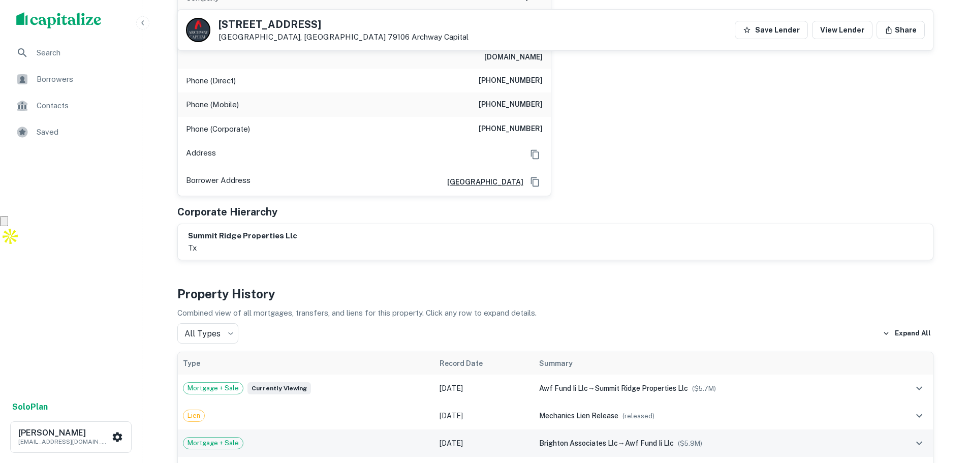
scroll to position [51, 0]
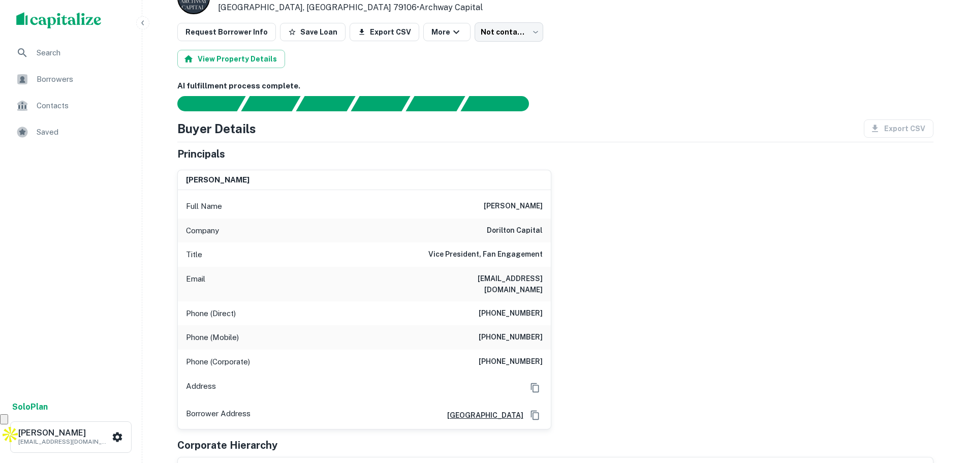
click at [704, 251] on div "[PERSON_NAME] Full Name [PERSON_NAME] Company dorilton capital Title Vice Presi…" at bounding box center [551, 296] width 764 height 268
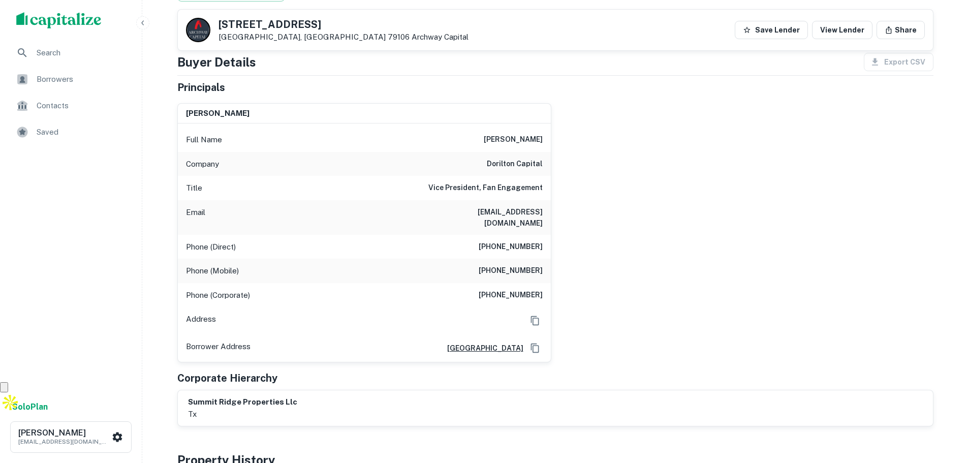
scroll to position [0, 0]
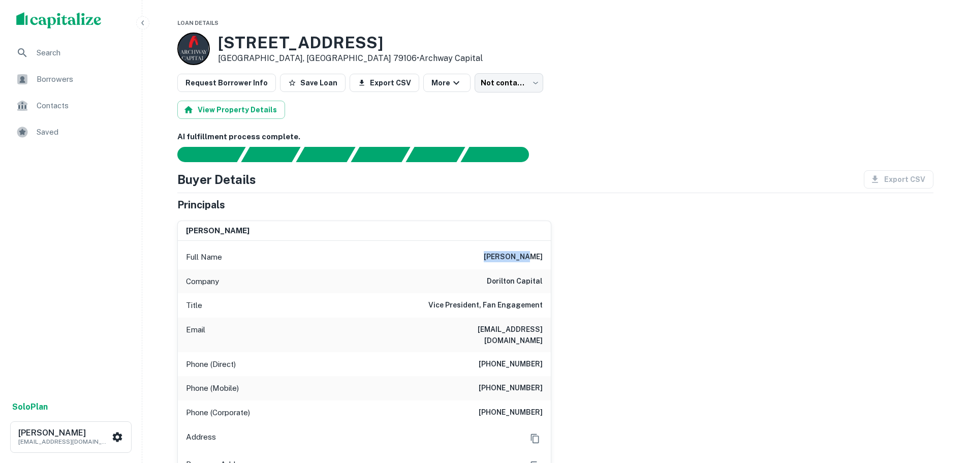
click at [552, 258] on div "[PERSON_NAME] Full Name [PERSON_NAME] Company dorilton capital Title Vice Presi…" at bounding box center [551, 346] width 764 height 268
copy h6 "[PERSON_NAME]"
